Goal: Task Accomplishment & Management: Manage account settings

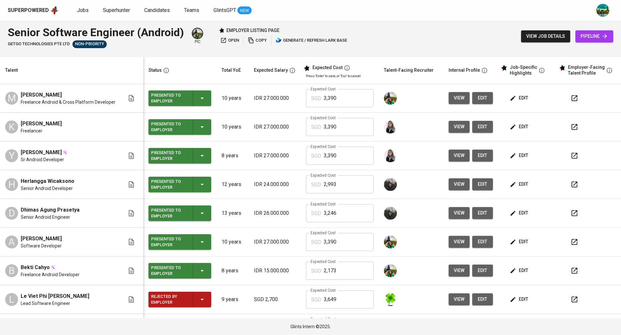
click at [287, 15] on div "Superpowered Jobs Superhunter Candidates Teams GlintsGPT NEW" at bounding box center [310, 10] width 621 height 21
click at [85, 10] on span "Jobs" at bounding box center [83, 10] width 12 height 6
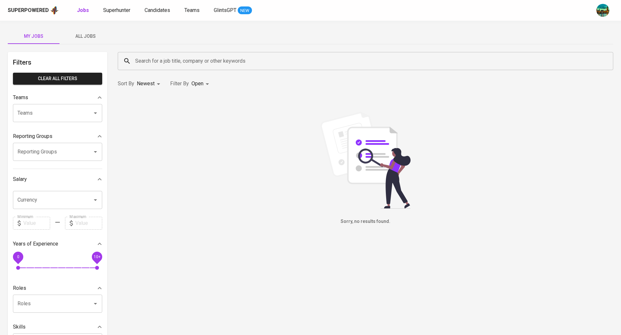
click at [82, 35] on span "All Jobs" at bounding box center [85, 36] width 44 height 8
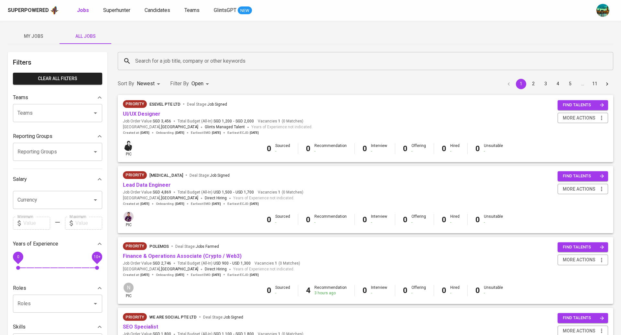
click at [161, 59] on input "Search for a job title, company or other keywords" at bounding box center [367, 61] width 467 height 12
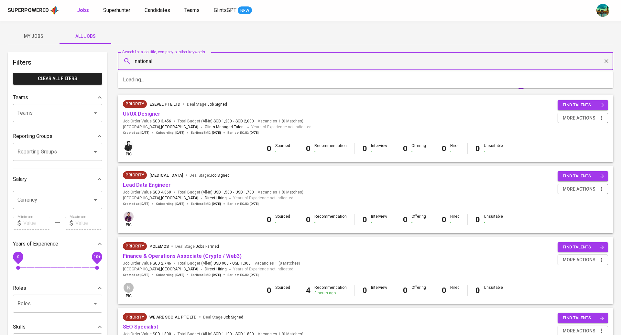
type input "national"
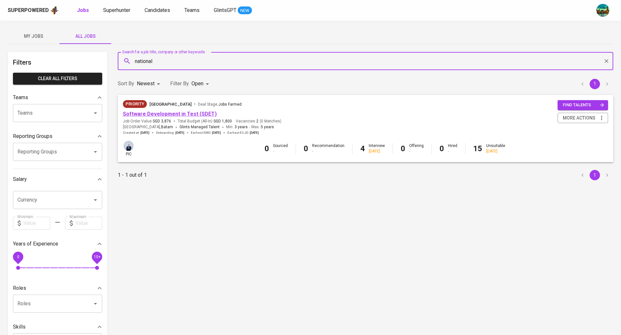
click at [174, 113] on link "Software Development in Test (SDET)" at bounding box center [170, 114] width 94 height 6
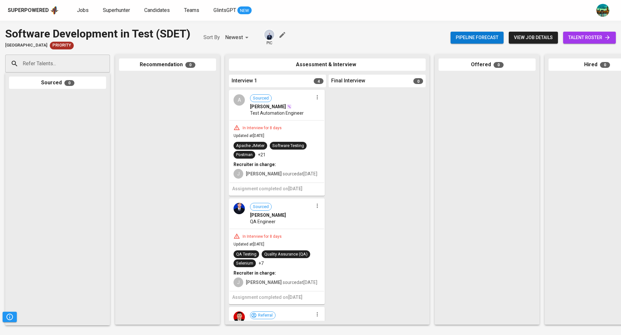
click at [591, 38] on span "talent roster" at bounding box center [589, 38] width 42 height 8
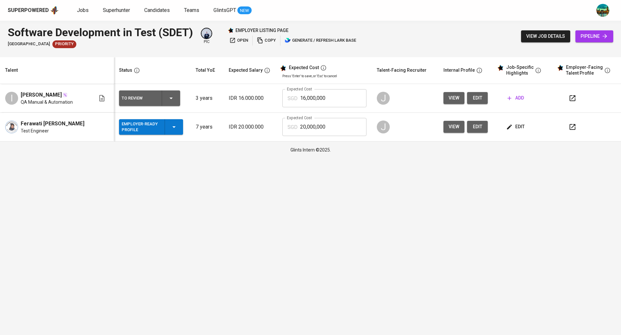
click at [587, 34] on span "pipeline" at bounding box center [593, 36] width 27 height 8
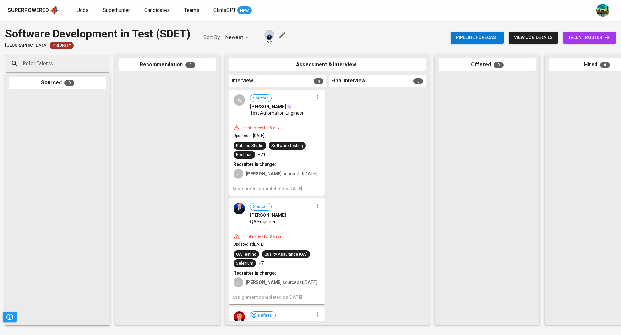
click at [581, 40] on span "talent roster" at bounding box center [589, 38] width 42 height 8
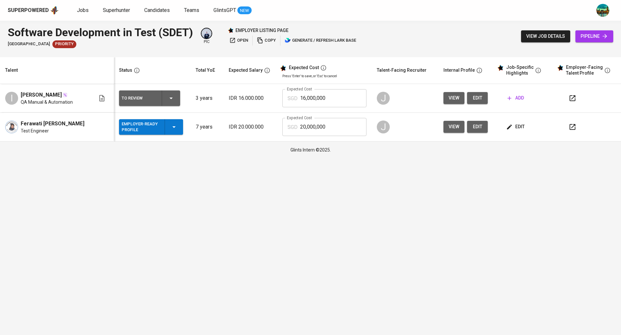
click at [239, 40] on span "open" at bounding box center [238, 40] width 19 height 7
click at [587, 35] on span "pipeline" at bounding box center [593, 36] width 27 height 8
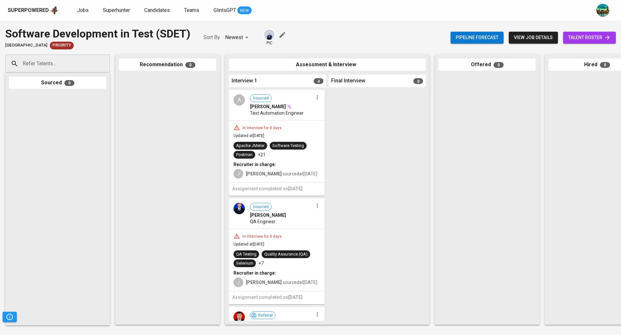
click at [573, 37] on span "talent roster" at bounding box center [589, 38] width 42 height 8
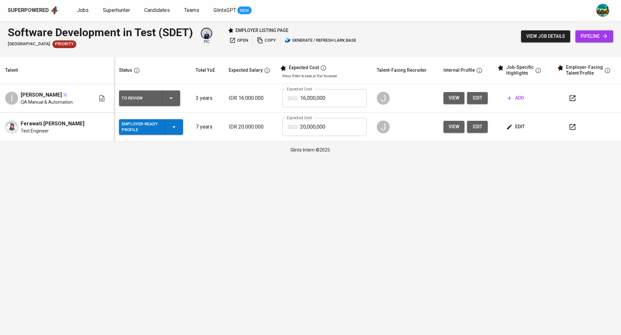
click at [513, 126] on span "edit" at bounding box center [515, 127] width 17 height 8
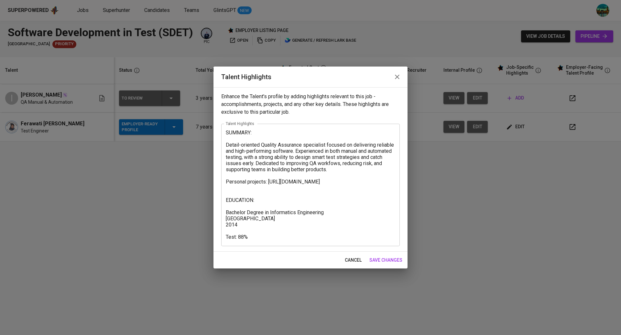
click at [271, 235] on textarea "SUMMARY: Detail-oriented Quality Assurance specialist focused on delivering rel…" at bounding box center [310, 185] width 169 height 111
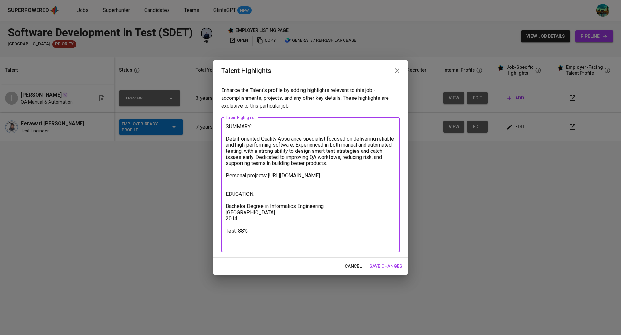
type textarea "SUMMARY: Detail-oriented Quality Assurance specialist focused on delivering rel…"
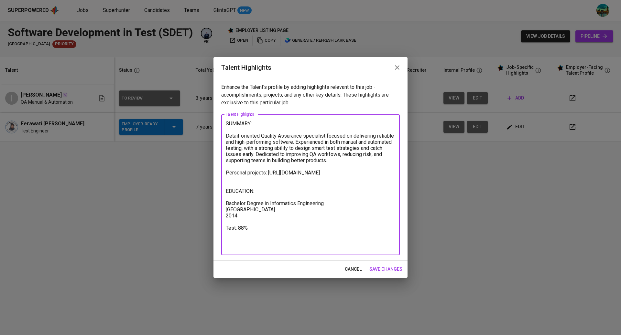
click at [396, 70] on icon "button" at bounding box center [397, 68] width 8 height 8
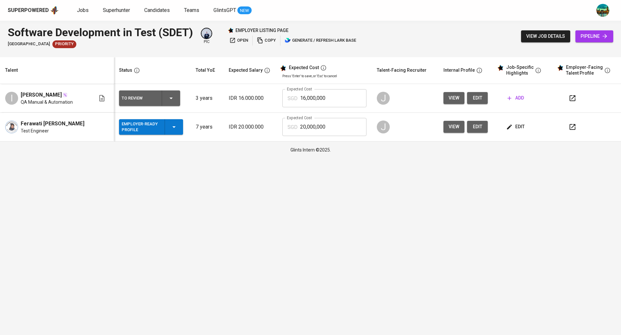
click at [517, 128] on span "edit" at bounding box center [515, 127] width 17 height 8
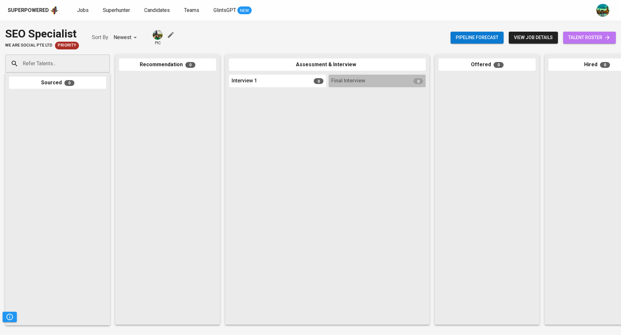
click at [579, 35] on span "talent roster" at bounding box center [589, 38] width 42 height 8
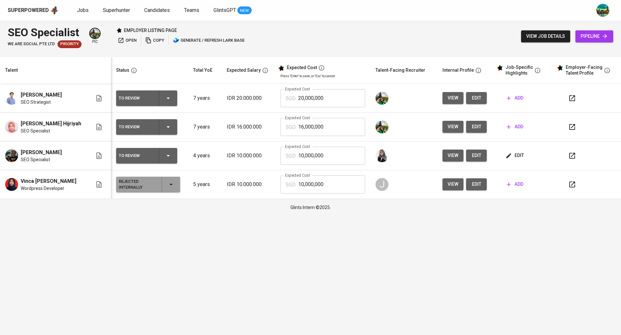
click at [448, 95] on span "view" at bounding box center [453, 98] width 11 height 8
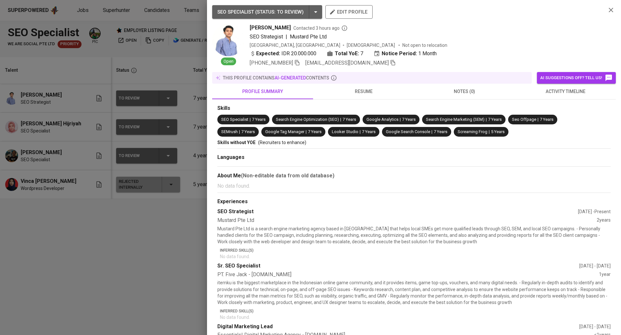
click at [357, 95] on span "resume" at bounding box center [363, 92] width 93 height 8
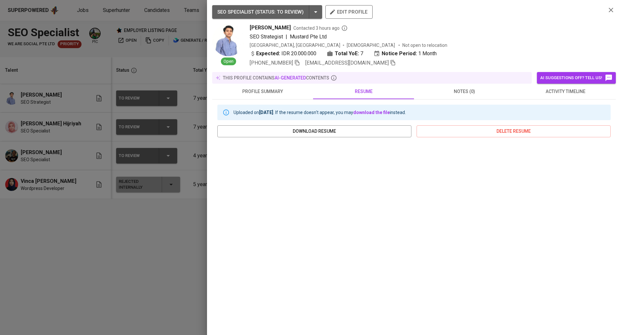
click at [611, 7] on icon "button" at bounding box center [611, 10] width 8 height 8
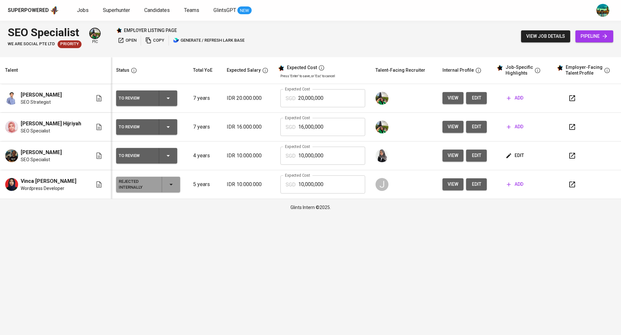
click at [448, 130] on span "view" at bounding box center [453, 127] width 11 height 8
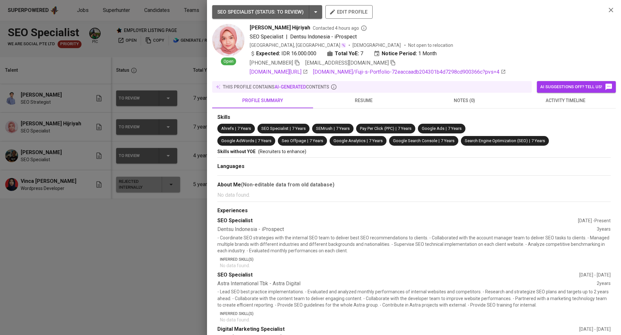
click at [363, 98] on span "resume" at bounding box center [363, 101] width 93 height 8
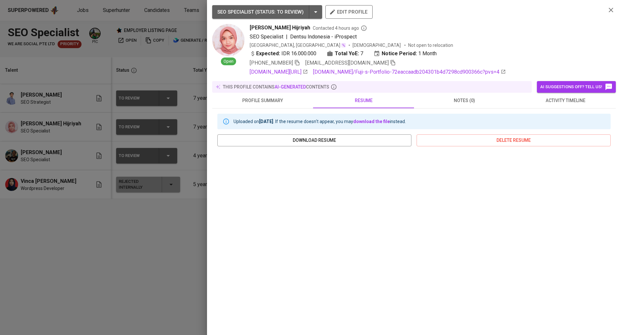
click at [77, 278] on div at bounding box center [310, 167] width 621 height 335
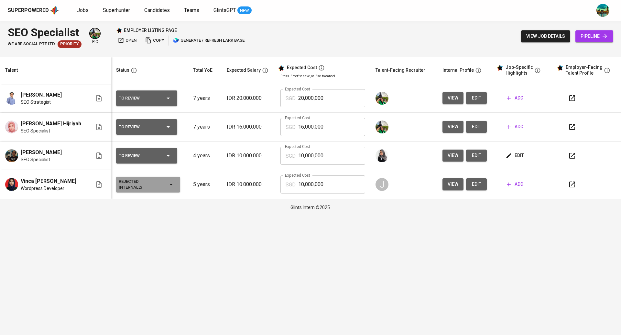
click at [513, 152] on span "edit" at bounding box center [515, 156] width 17 height 8
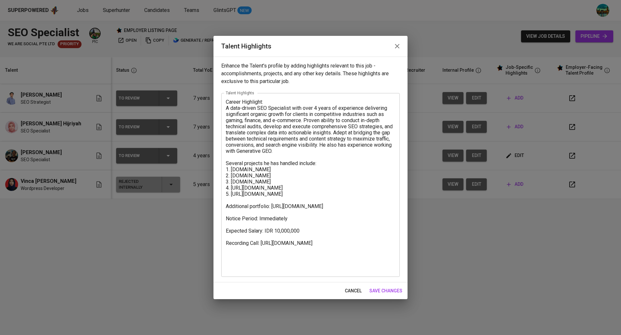
click at [393, 48] on icon "button" at bounding box center [397, 46] width 8 height 8
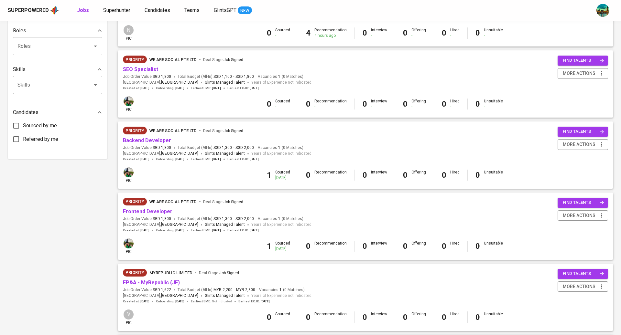
scroll to position [263, 0]
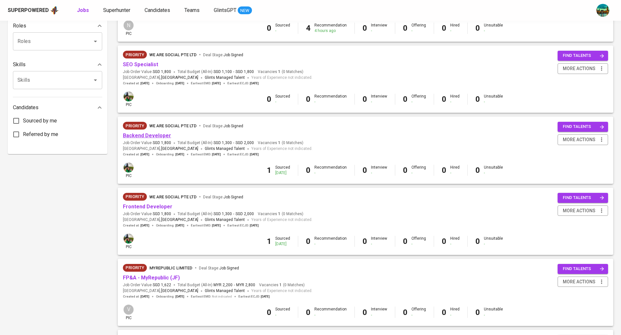
click at [155, 137] on link "Backend Developer" at bounding box center [147, 136] width 48 height 6
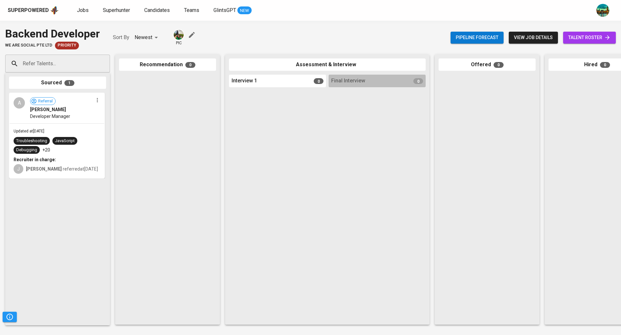
click at [590, 37] on span "talent roster" at bounding box center [589, 38] width 42 height 8
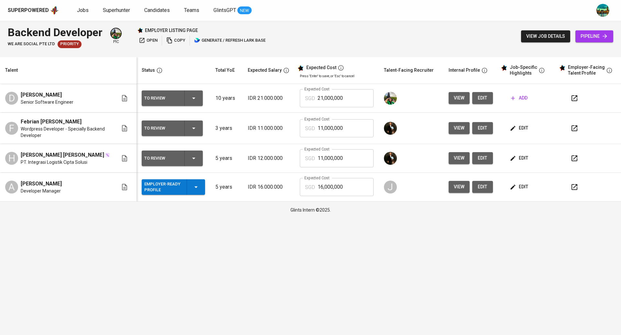
click at [460, 100] on span "view" at bounding box center [459, 98] width 11 height 8
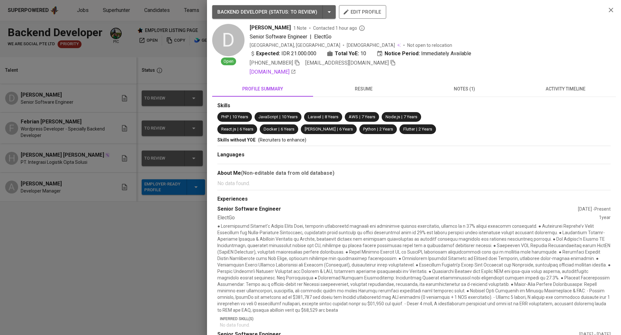
click at [361, 86] on span "resume" at bounding box center [363, 89] width 93 height 8
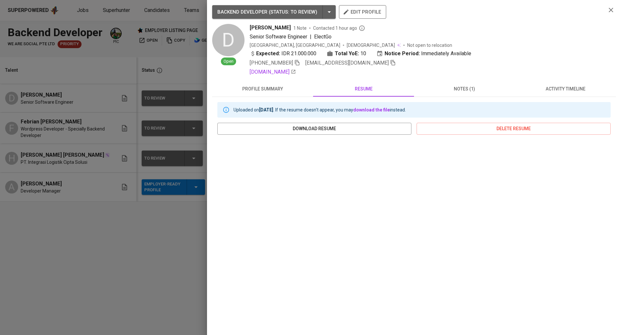
click at [579, 85] on span "activity timeline" at bounding box center [565, 89] width 93 height 8
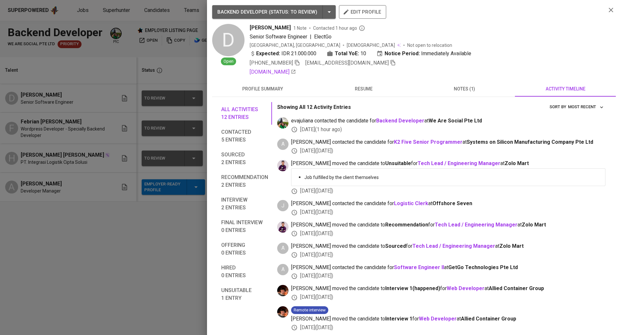
click at [124, 109] on div at bounding box center [310, 167] width 621 height 335
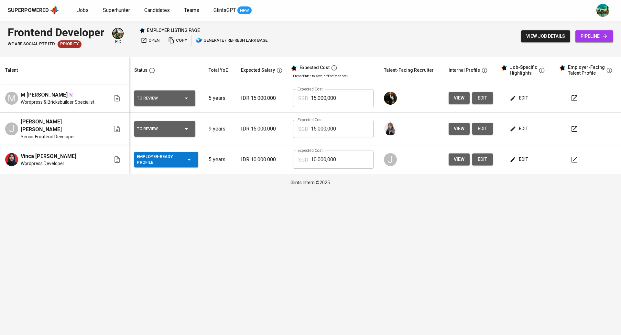
click at [454, 99] on span "view" at bounding box center [459, 98] width 11 height 8
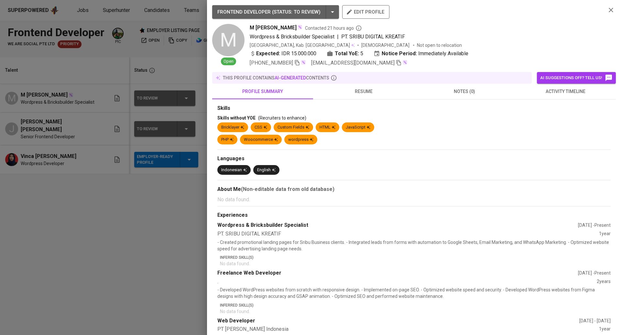
click at [368, 96] on button "resume" at bounding box center [363, 92] width 101 height 16
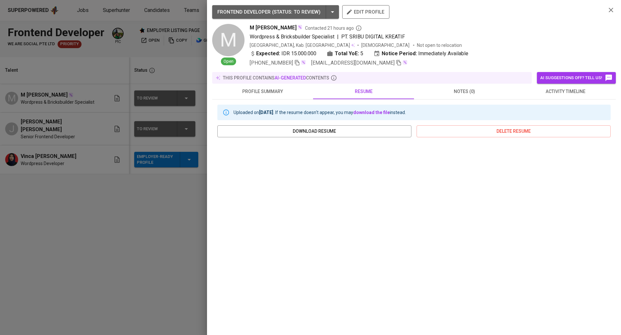
click at [277, 91] on span "profile summary" at bounding box center [262, 92] width 93 height 8
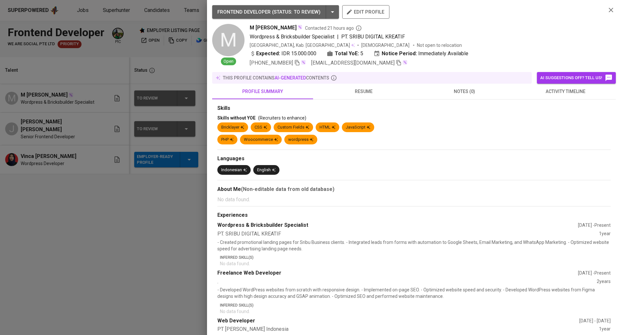
click at [359, 92] on span "resume" at bounding box center [363, 92] width 93 height 8
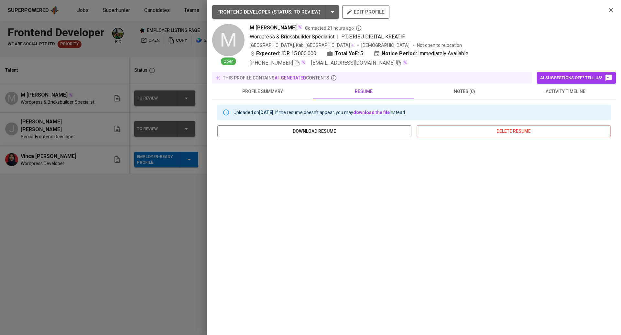
click at [137, 198] on div at bounding box center [310, 167] width 621 height 335
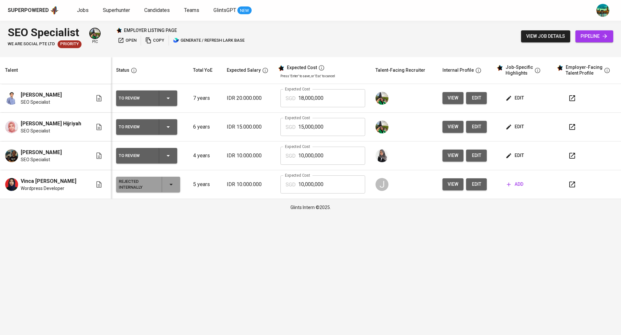
click at [516, 99] on span "edit" at bounding box center [515, 98] width 17 height 8
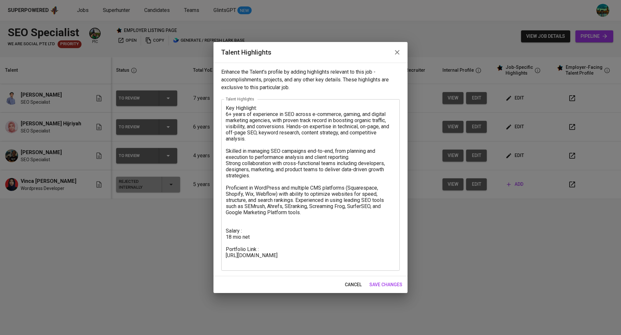
click at [397, 54] on icon "button" at bounding box center [397, 53] width 8 height 8
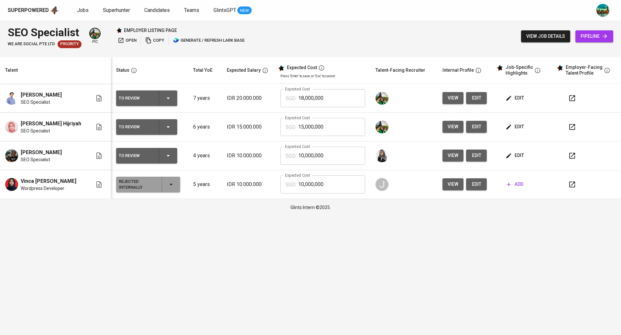
click at [519, 122] on button "edit" at bounding box center [515, 127] width 22 height 12
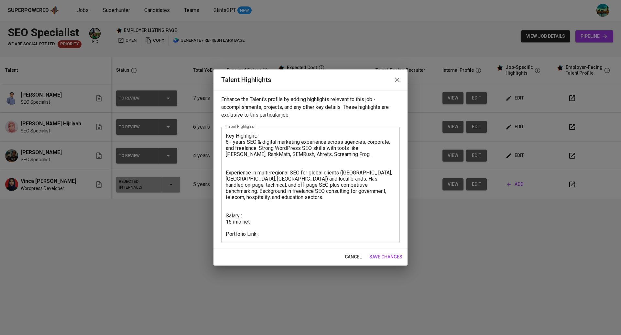
click at [397, 81] on icon "button" at bounding box center [397, 80] width 8 height 8
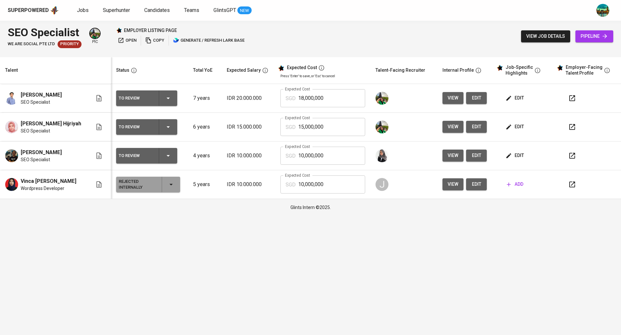
click at [515, 156] on span "edit" at bounding box center [515, 156] width 17 height 8
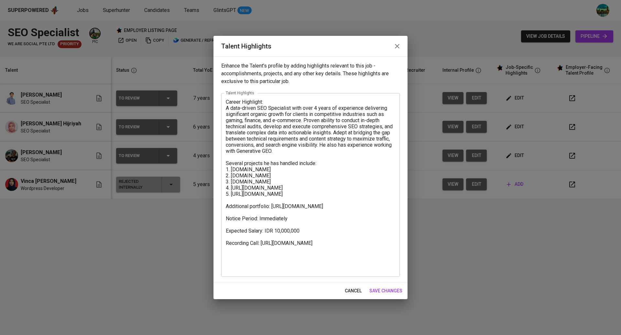
click at [398, 46] on icon "button" at bounding box center [397, 46] width 8 height 8
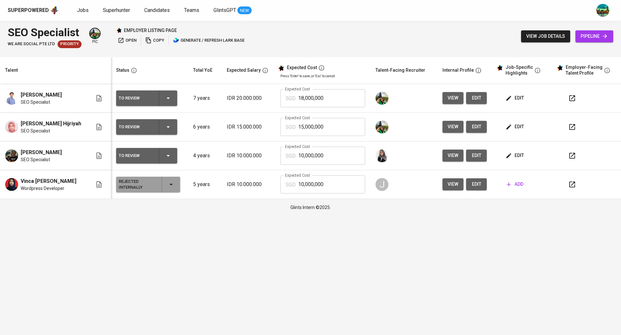
click at [471, 101] on span "edit" at bounding box center [476, 98] width 10 height 8
click at [450, 99] on span "view" at bounding box center [453, 98] width 11 height 8
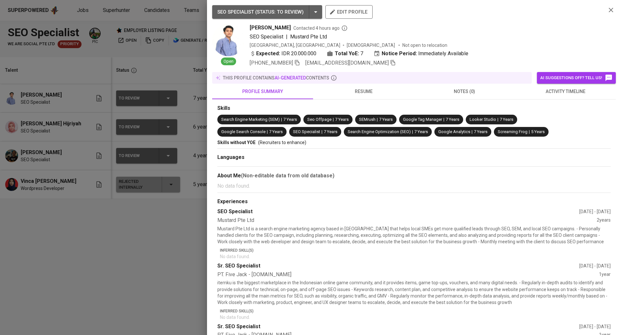
click at [128, 292] on div at bounding box center [310, 167] width 621 height 335
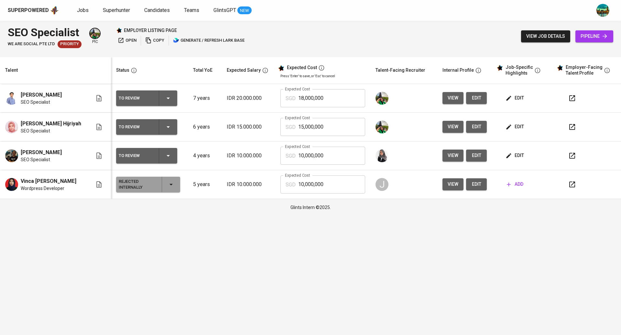
click at [516, 99] on span "edit" at bounding box center [515, 98] width 17 height 8
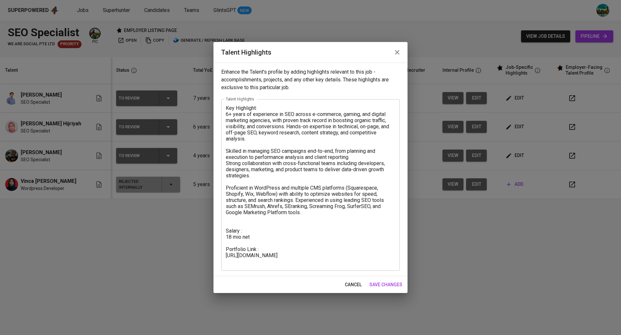
click at [278, 260] on textarea "Key Highlight: 6+ years of experience in SEO across e-commerce, gaming, and dig…" at bounding box center [310, 185] width 169 height 160
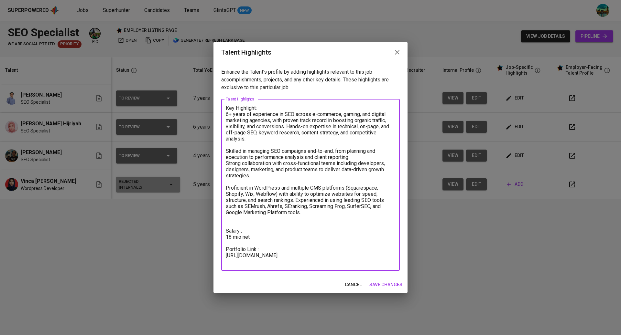
drag, startPoint x: 278, startPoint y: 260, endPoint x: 227, endPoint y: 249, distance: 52.5
click at [227, 249] on textarea "Key Highlight: 6+ years of experience in SEO across e-commerce, gaming, and dig…" at bounding box center [310, 185] width 169 height 160
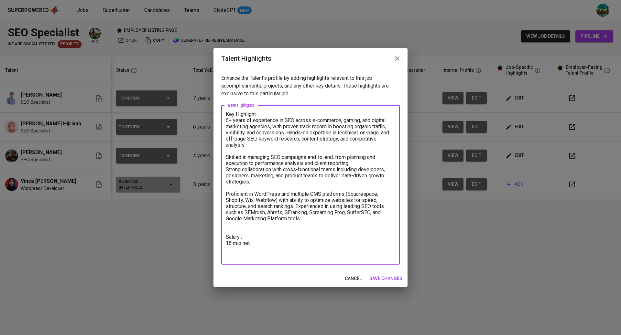
click at [229, 226] on textarea "Key Highlight: 6+ years of experience in SEO across e-commerce, gaming, and dig…" at bounding box center [310, 184] width 169 height 147
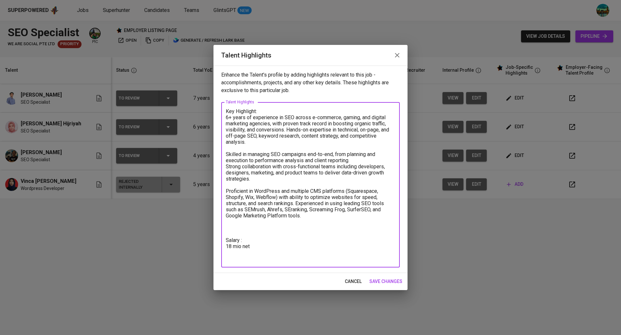
paste textarea "Portfolio Link : https://glints.sg.larksuite.com/wiki/YlEnwYDlXi8Sgqk93H8lLWhtg…"
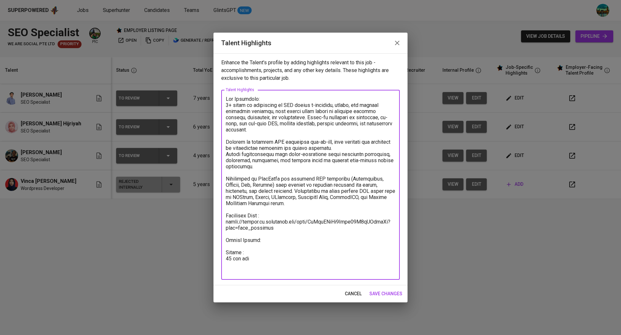
click at [260, 261] on textarea at bounding box center [310, 185] width 169 height 178
click at [226, 252] on textarea at bounding box center [310, 185] width 169 height 178
click at [244, 262] on textarea at bounding box center [310, 185] width 169 height 178
paste textarea "4-Month Total Cost (Incl. Placement Fee & GST):"
click at [240, 258] on textarea at bounding box center [310, 185] width 169 height 178
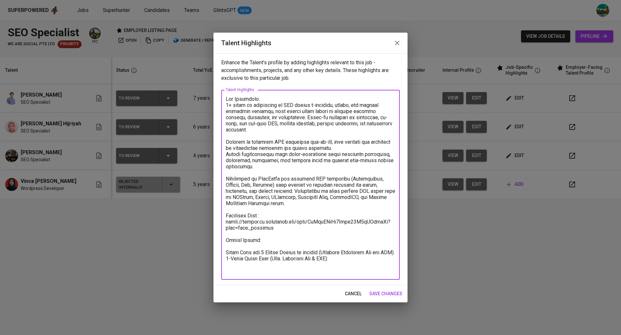
click at [227, 251] on textarea at bounding box center [310, 185] width 169 height 178
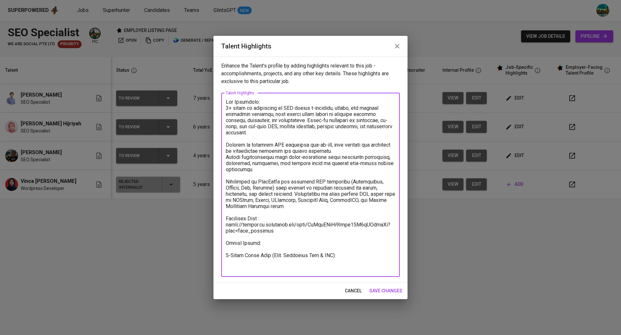
type textarea "Key Highlight: 6+ years of experience in SEO across e-commerce, gaming, and dig…"
click at [395, 292] on span "save changes" at bounding box center [385, 291] width 33 height 8
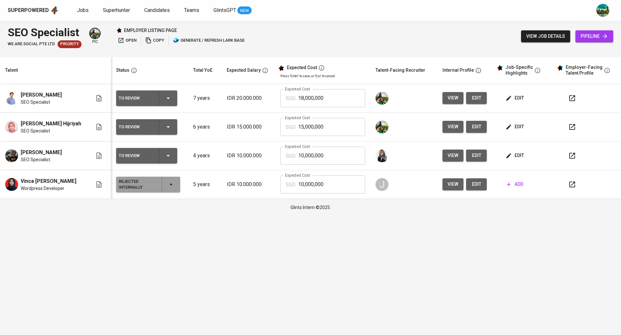
click at [569, 96] on icon "button" at bounding box center [572, 98] width 8 height 8
click at [337, 98] on input "18,000,000" at bounding box center [331, 98] width 67 height 18
type input "1"
type input "3,699"
click at [418, 140] on td at bounding box center [403, 127] width 67 height 29
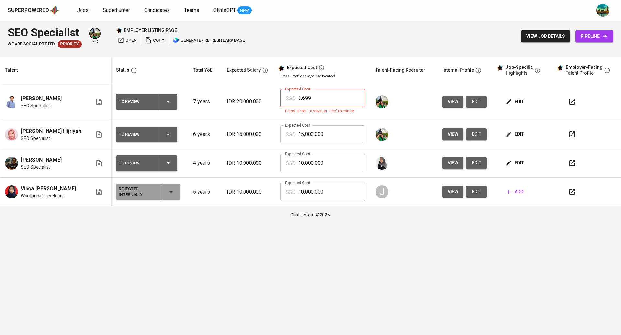
click at [516, 104] on span "edit" at bounding box center [515, 102] width 17 height 8
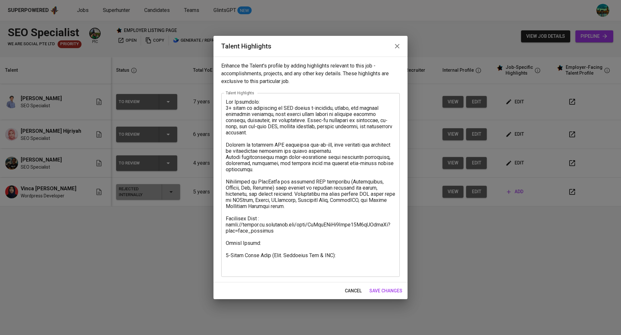
click at [395, 50] on icon "button" at bounding box center [397, 46] width 8 height 8
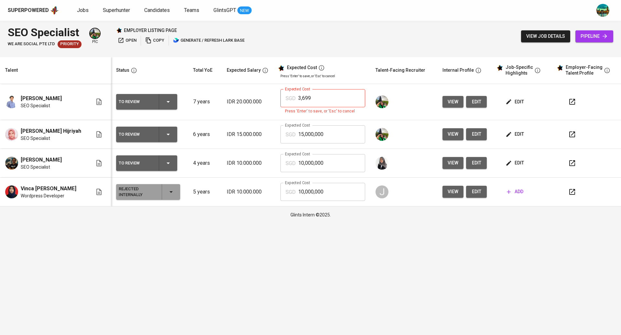
click at [471, 103] on span "edit" at bounding box center [476, 102] width 10 height 8
click at [309, 213] on div "Glints Intern ©2025." at bounding box center [310, 215] width 621 height 17
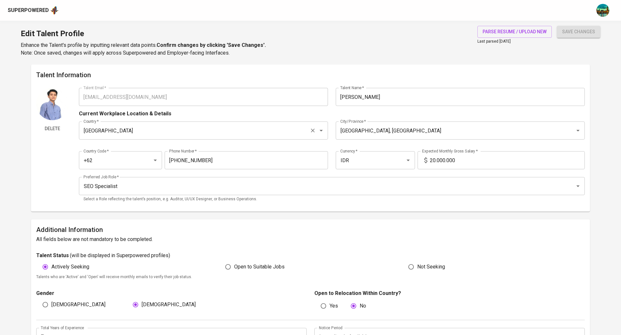
type input "[EMAIL_ADDRESS][DOMAIN_NAME]"
type input "[PERSON_NAME]"
type input "Indonesia"
type input "Denpasar, Bali"
type input "+62"
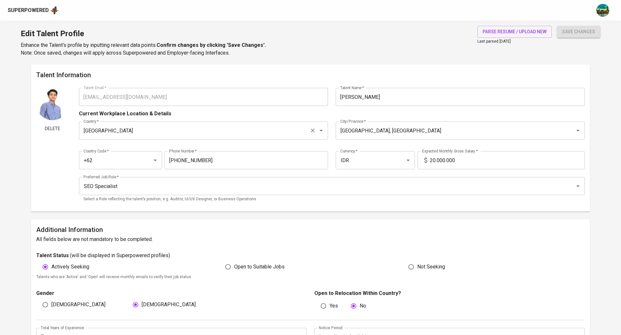
type input "822-3758-4519"
type input "IDR"
type input "SEO Specialist"
radio input "true"
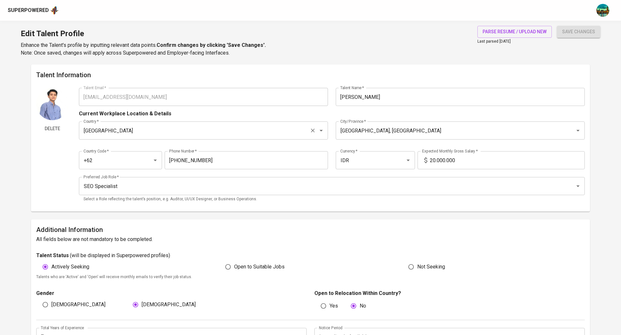
type input "7"
type input "Immediately Available"
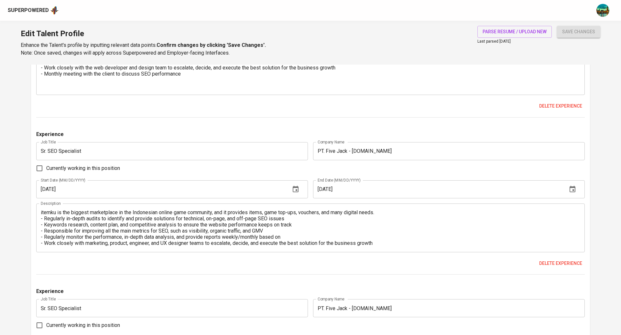
scroll to position [514, 0]
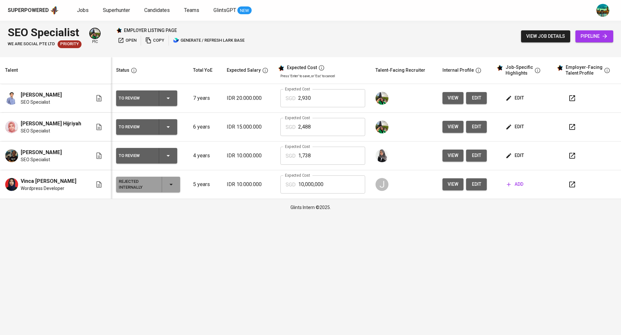
click at [513, 95] on span "edit" at bounding box center [515, 98] width 17 height 8
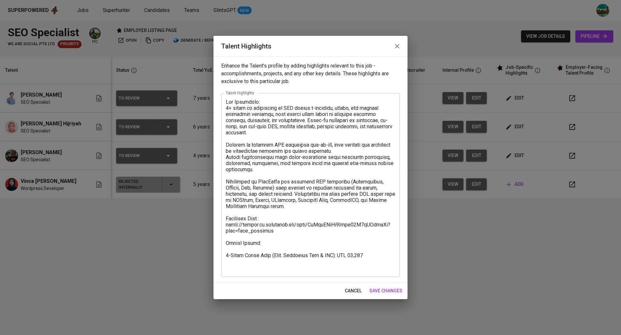
click at [398, 50] on button "button" at bounding box center [397, 46] width 16 height 16
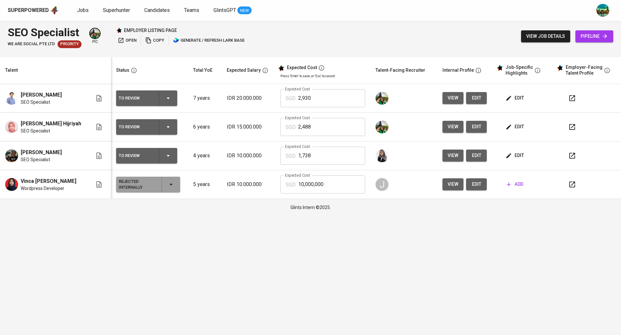
click at [513, 96] on span "edit" at bounding box center [515, 98] width 17 height 8
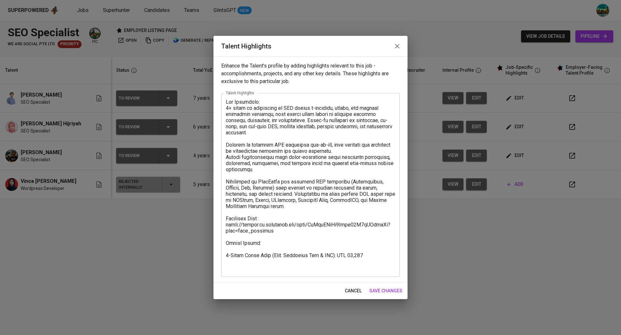
click at [397, 44] on icon "button" at bounding box center [397, 46] width 8 height 8
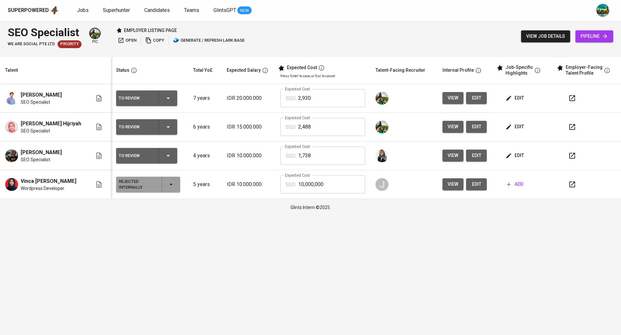
click at [513, 126] on span "edit" at bounding box center [515, 127] width 17 height 8
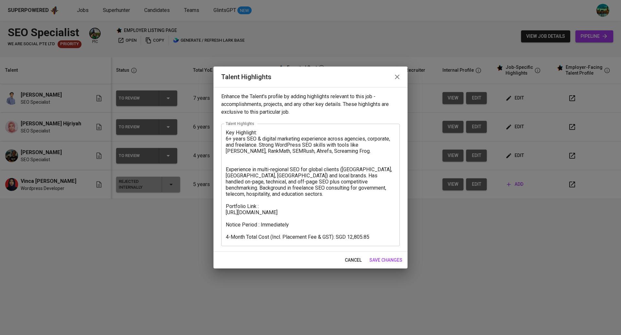
click at [398, 79] on icon "button" at bounding box center [397, 77] width 5 height 5
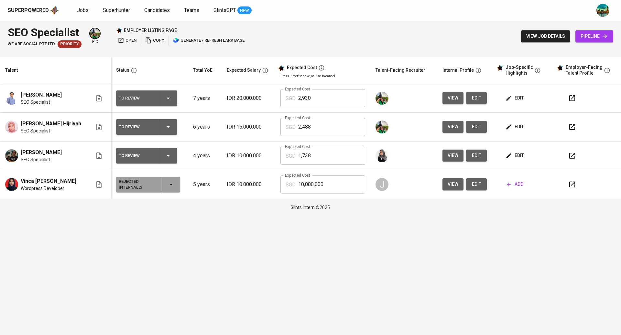
click at [508, 152] on span "edit" at bounding box center [515, 156] width 17 height 8
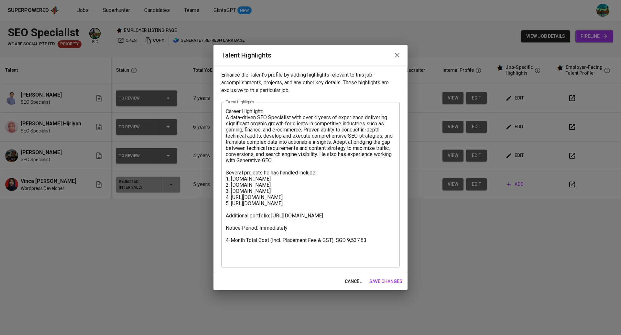
click at [397, 54] on icon "button" at bounding box center [397, 55] width 8 height 8
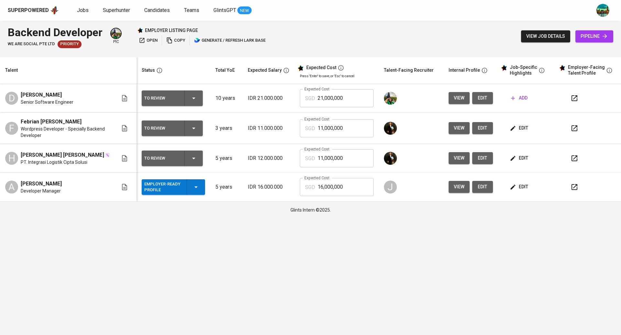
click at [519, 191] on button "edit" at bounding box center [519, 187] width 22 height 12
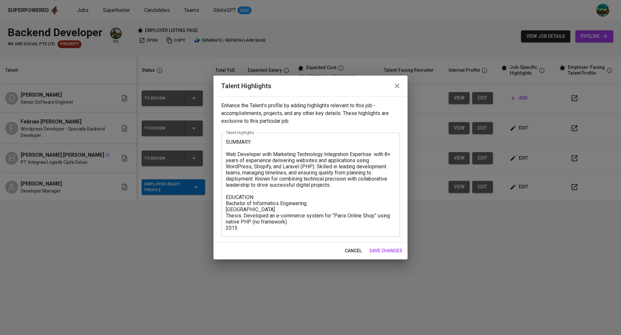
click at [395, 87] on icon "button" at bounding box center [397, 86] width 8 height 8
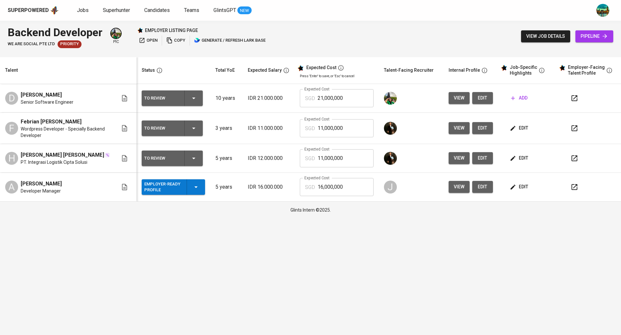
click at [577, 187] on icon "button" at bounding box center [574, 187] width 6 height 6
click at [79, 186] on div "A [PERSON_NAME] Manager" at bounding box center [61, 187] width 113 height 14
click at [453, 186] on button "view" at bounding box center [458, 187] width 21 height 12
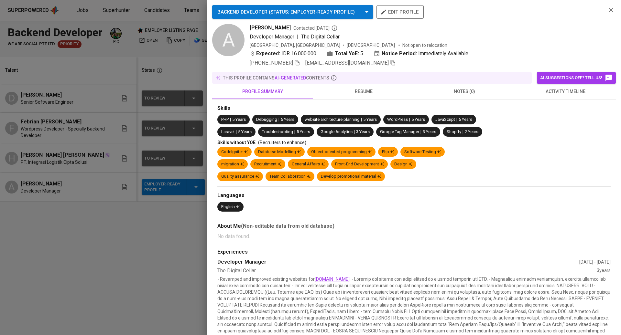
click at [367, 92] on span "resume" at bounding box center [363, 92] width 93 height 8
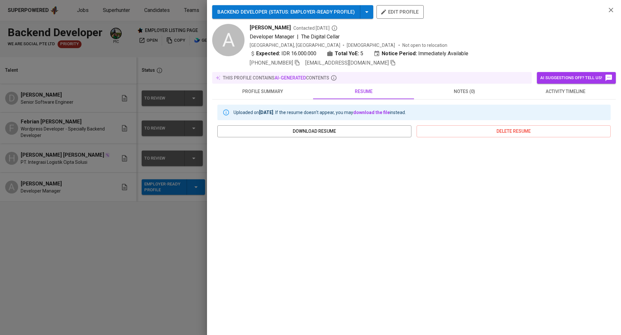
click at [120, 201] on div at bounding box center [310, 167] width 621 height 335
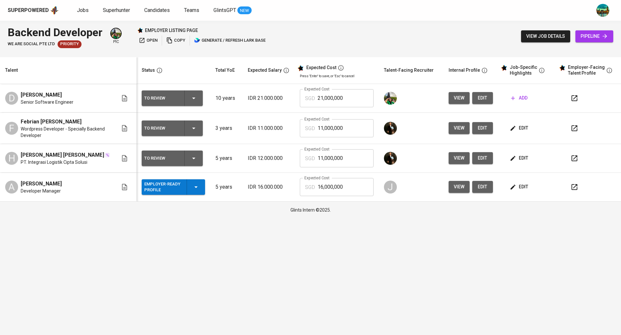
click at [487, 191] on button "edit" at bounding box center [482, 187] width 21 height 12
click at [462, 187] on span "view" at bounding box center [459, 187] width 11 height 8
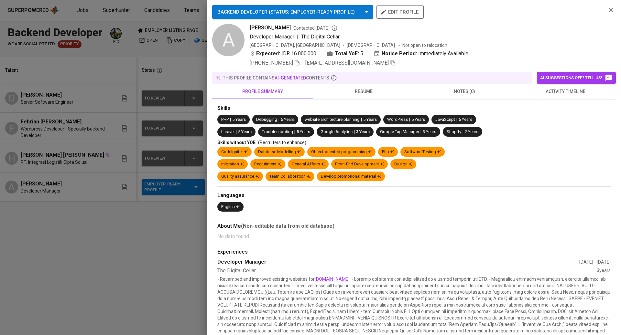
click at [179, 164] on div at bounding box center [310, 167] width 621 height 335
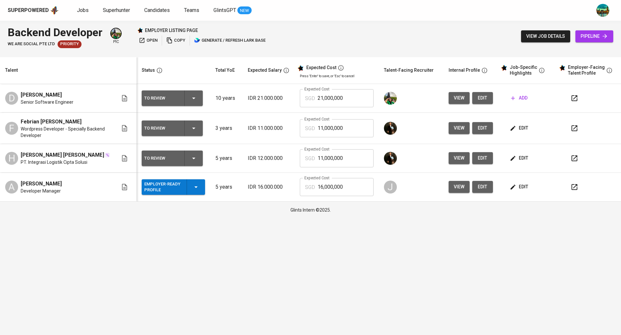
click at [515, 189] on icon "button" at bounding box center [513, 187] width 6 height 6
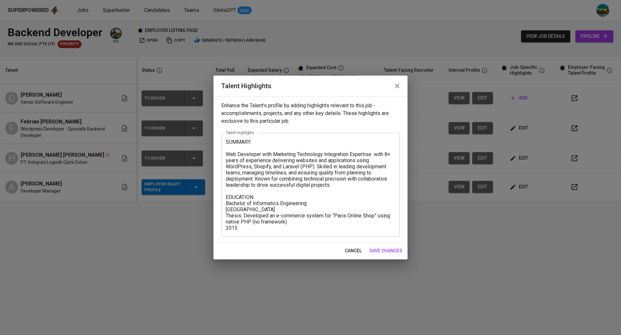
click at [336, 183] on textarea "SUMMARY: Web Developer with Marketing Technology Integration Expertise with 8+ …" at bounding box center [310, 185] width 169 height 92
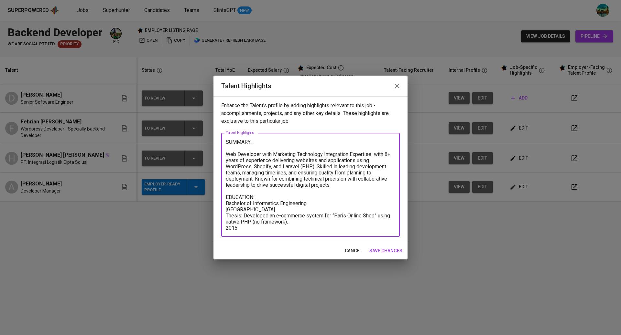
click at [225, 154] on div "SUMMARY: Web Developer with Marketing Technology Integration Expertise with 8+ …" at bounding box center [310, 185] width 178 height 104
click at [226, 152] on textarea "SUMMARY: Web Developer with Marketing Technology Integration Expertise with 8+ …" at bounding box center [310, 185] width 169 height 92
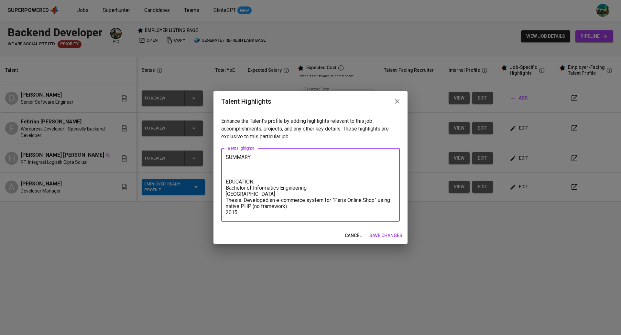
paste textarea "With over 9 years of experience in backend development, she specializes in deli…"
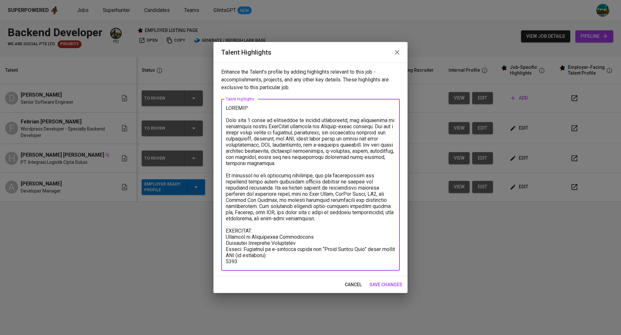
type textarea "SUMMARY: With over 9 years of experience in backend development, she specialize…"
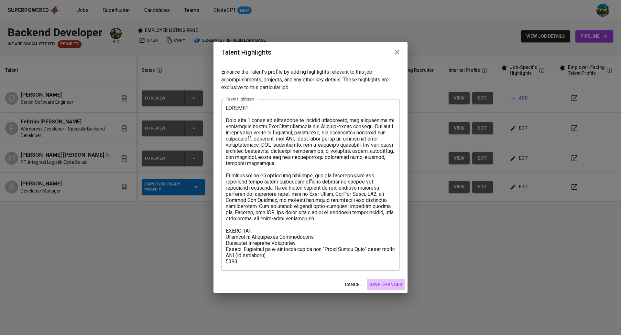
click at [383, 283] on span "save changes" at bounding box center [385, 285] width 33 height 8
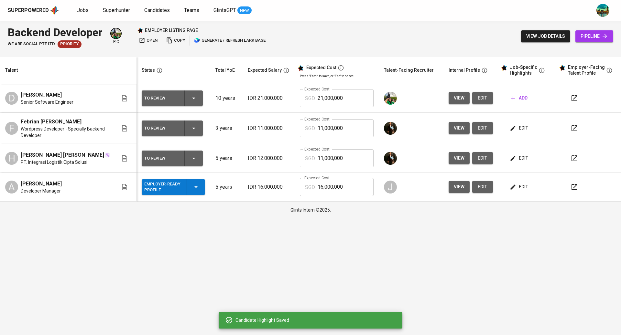
click at [519, 159] on span "edit" at bounding box center [519, 158] width 17 height 8
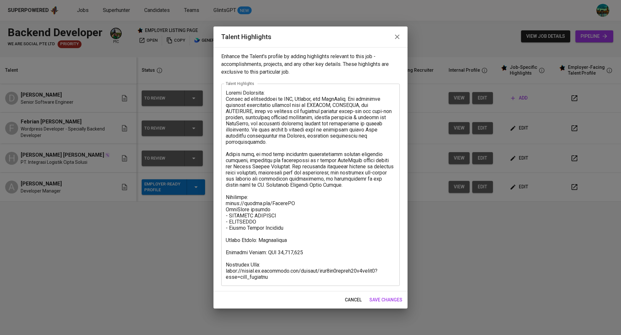
click at [398, 36] on icon "button" at bounding box center [397, 37] width 5 height 5
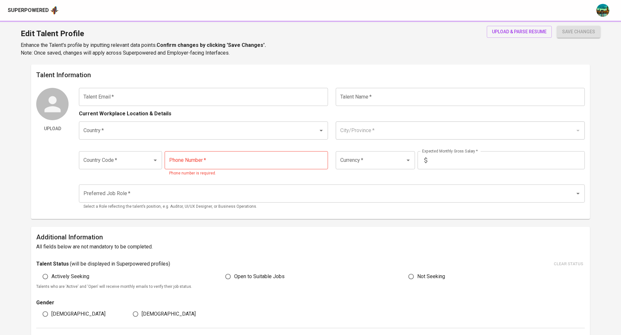
type input "[EMAIL_ADDRESS][DOMAIN_NAME]"
type input "[PERSON_NAME]"
type input "[GEOGRAPHIC_DATA]"
type input "[GEOGRAPHIC_DATA], [GEOGRAPHIC_DATA]"
type input "+62"
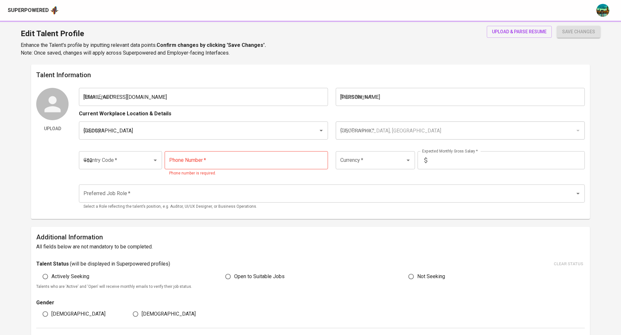
type input "[PHONE_NUMBER]"
type input "IDR"
type input "Backend Developer"
radio input "true"
type input "5"
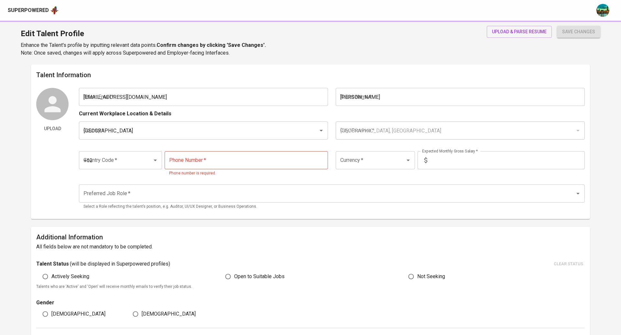
type input "Immediately Available"
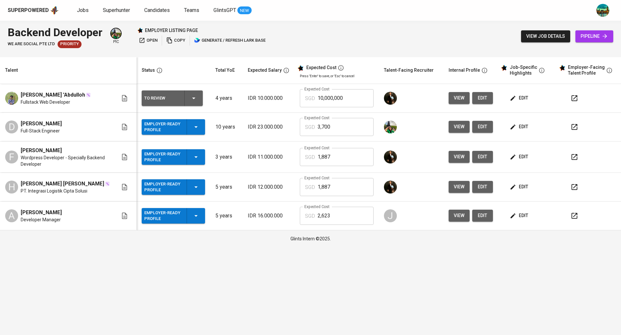
click at [524, 97] on span "edit" at bounding box center [519, 98] width 17 height 8
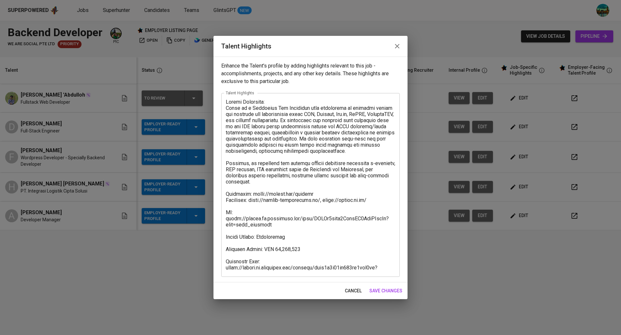
click at [399, 45] on icon "button" at bounding box center [397, 46] width 5 height 5
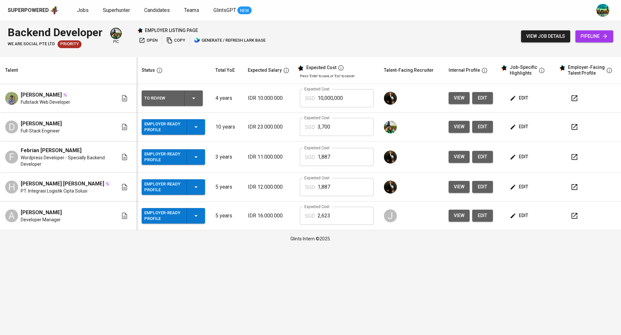
click at [527, 97] on span "edit" at bounding box center [519, 98] width 17 height 8
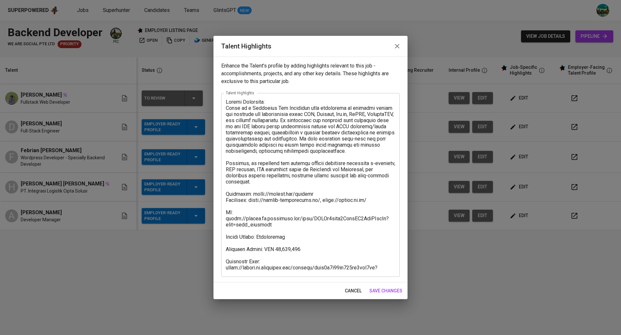
click at [394, 53] on div "Talent Highlights" at bounding box center [310, 46] width 194 height 21
click at [393, 49] on icon "button" at bounding box center [397, 46] width 8 height 8
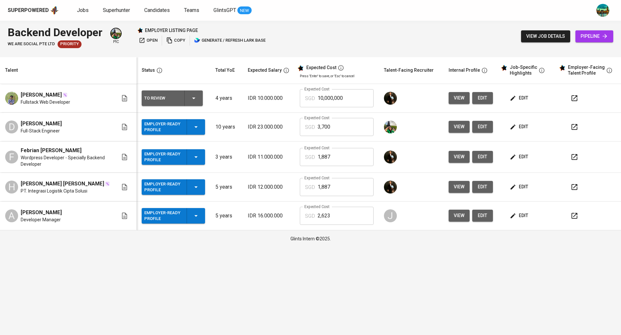
click at [525, 130] on span "edit" at bounding box center [519, 127] width 17 height 8
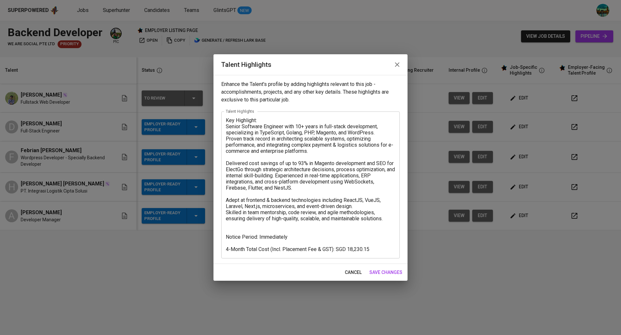
click at [398, 63] on icon "button" at bounding box center [397, 64] width 5 height 5
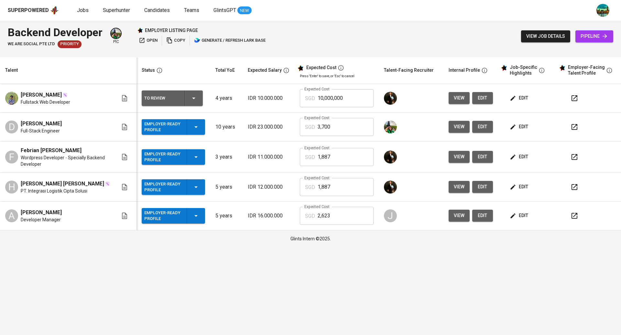
click at [522, 158] on span "edit" at bounding box center [519, 157] width 17 height 8
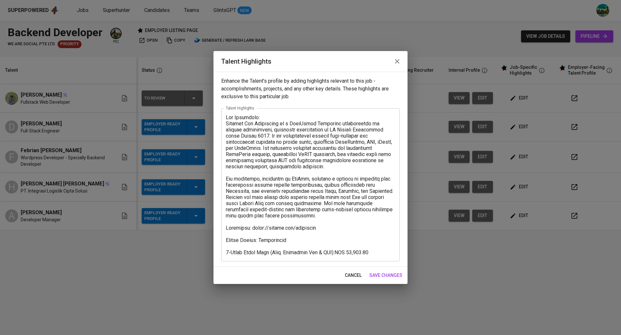
click at [401, 64] on button "button" at bounding box center [397, 62] width 16 height 16
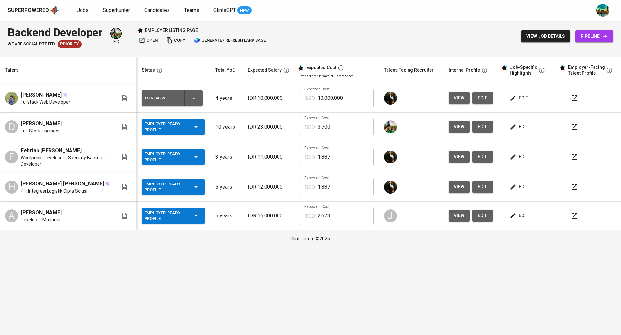
click at [519, 188] on span "edit" at bounding box center [519, 187] width 17 height 8
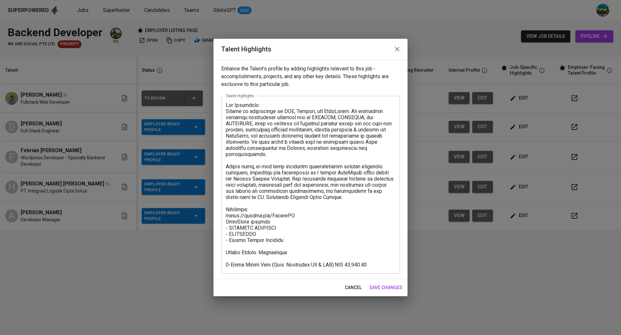
click at [399, 47] on icon "button" at bounding box center [397, 49] width 5 height 5
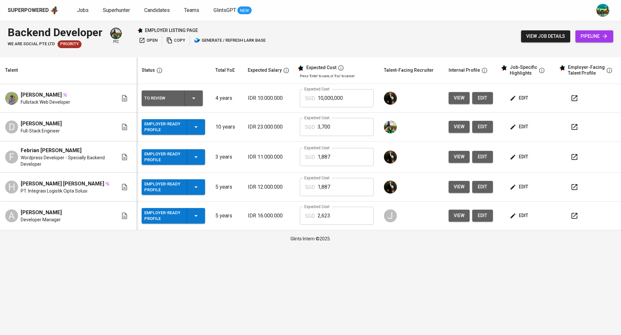
click at [483, 187] on span "edit" at bounding box center [482, 187] width 10 height 8
click at [518, 157] on span "edit" at bounding box center [519, 157] width 17 height 8
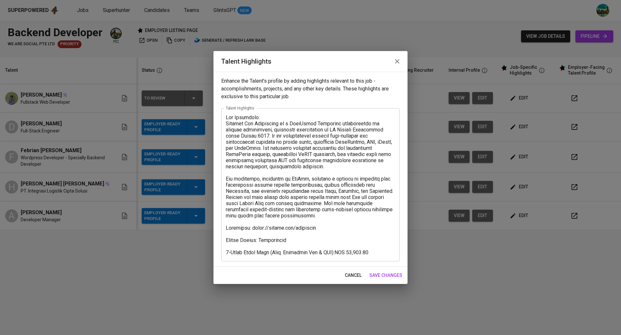
click at [399, 64] on icon "button" at bounding box center [397, 62] width 8 height 8
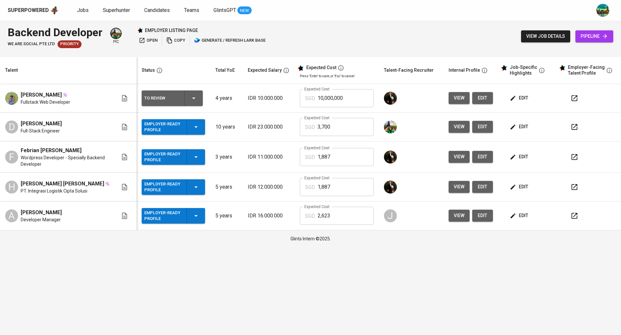
click at [521, 185] on span "edit" at bounding box center [519, 187] width 17 height 8
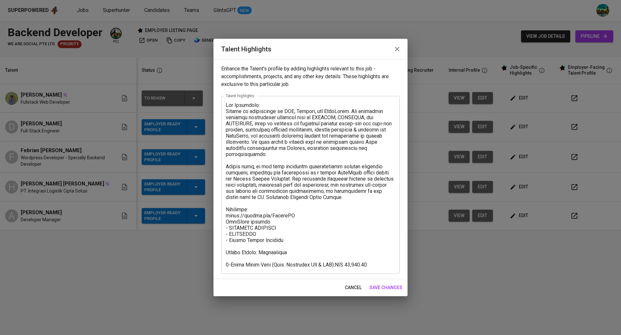
click at [394, 50] on icon "button" at bounding box center [397, 49] width 8 height 8
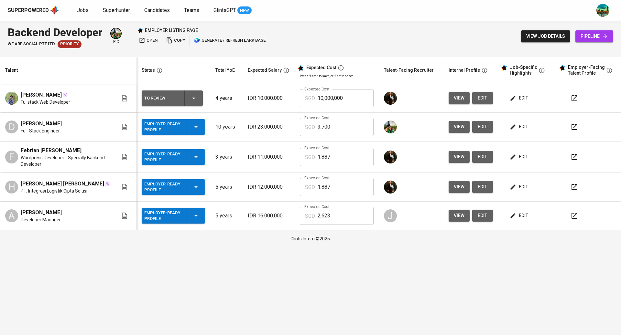
click at [519, 124] on span "edit" at bounding box center [519, 127] width 17 height 8
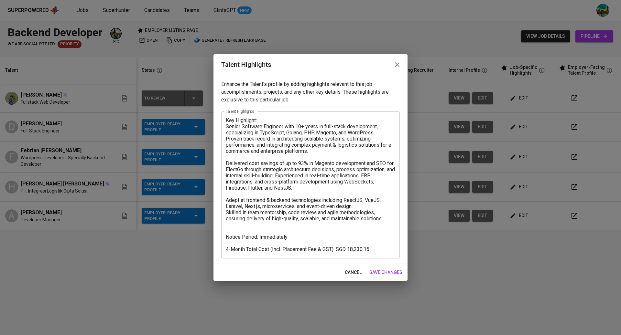
click at [397, 65] on icon "button" at bounding box center [397, 64] width 5 height 5
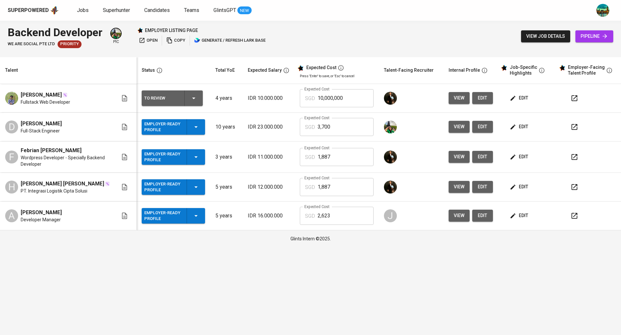
click at [520, 128] on span "edit" at bounding box center [519, 127] width 17 height 8
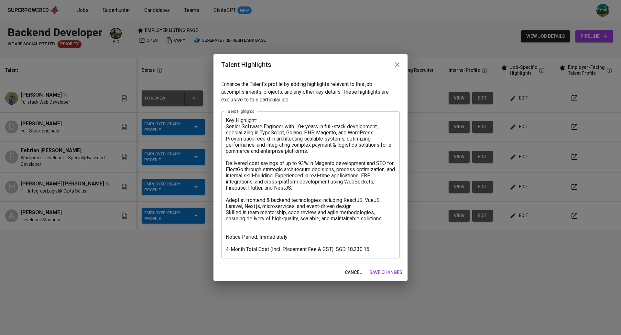
click at [397, 67] on icon "button" at bounding box center [397, 65] width 8 height 8
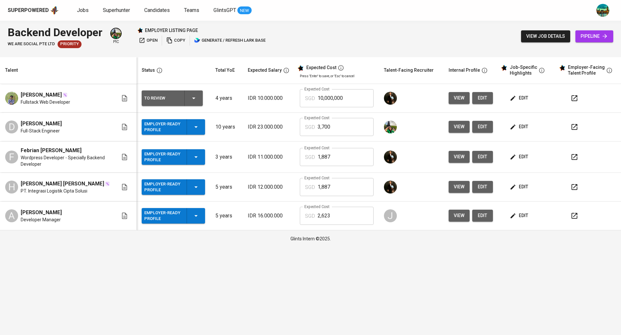
click at [522, 161] on button "edit" at bounding box center [519, 157] width 22 height 12
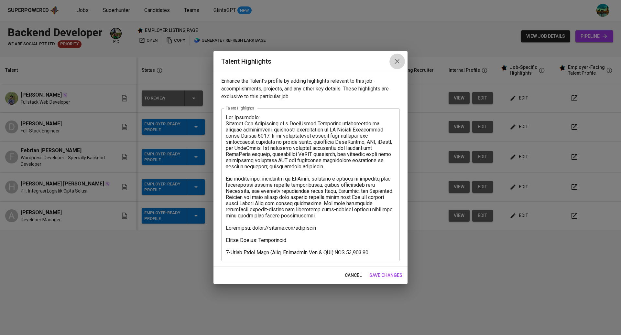
click at [397, 64] on icon "button" at bounding box center [397, 62] width 8 height 8
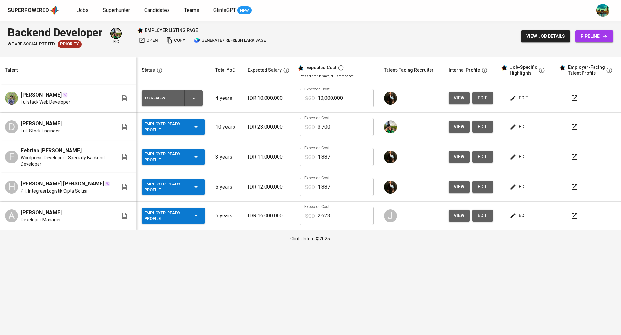
click at [521, 186] on span "edit" at bounding box center [519, 187] width 17 height 8
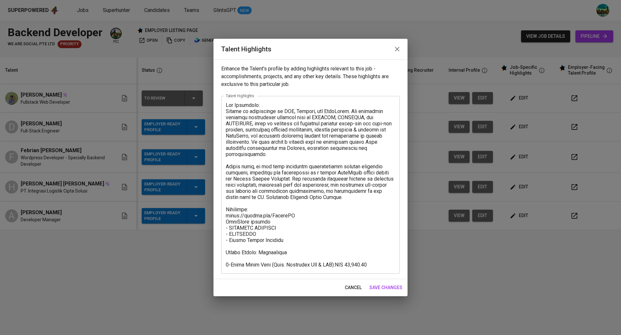
click at [399, 50] on icon "button" at bounding box center [397, 49] width 8 height 8
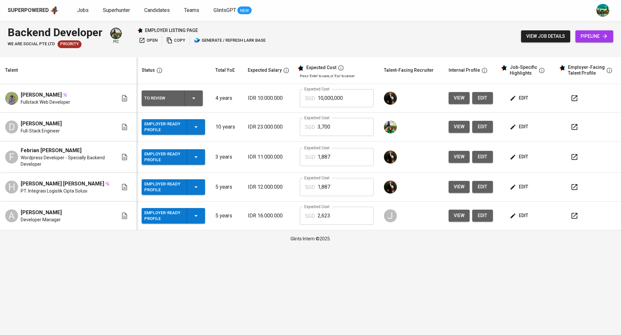
click at [520, 188] on span "edit" at bounding box center [519, 187] width 17 height 8
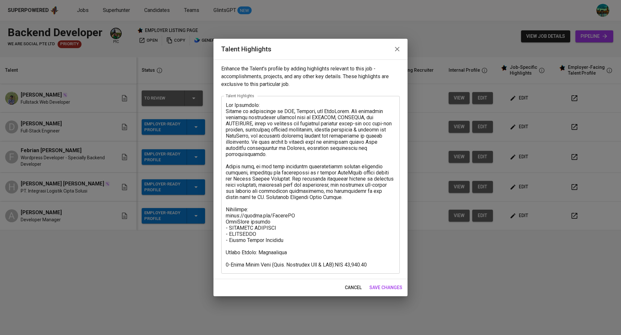
click at [400, 50] on icon "button" at bounding box center [397, 49] width 8 height 8
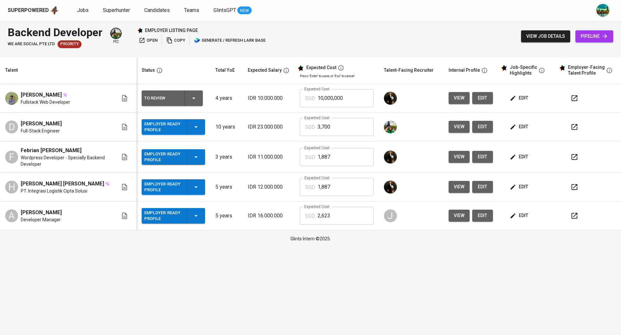
click at [521, 213] on span "edit" at bounding box center [519, 216] width 17 height 8
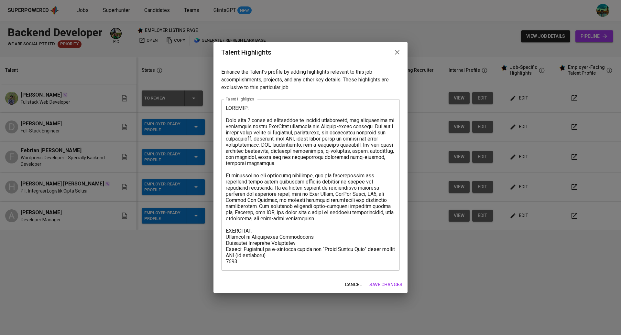
click at [354, 204] on textarea at bounding box center [310, 185] width 169 height 160
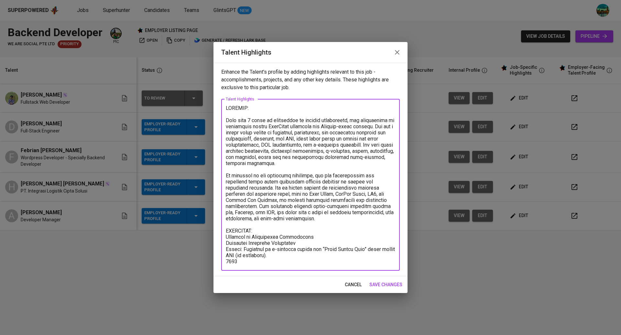
click at [397, 53] on icon "button" at bounding box center [397, 53] width 8 height 8
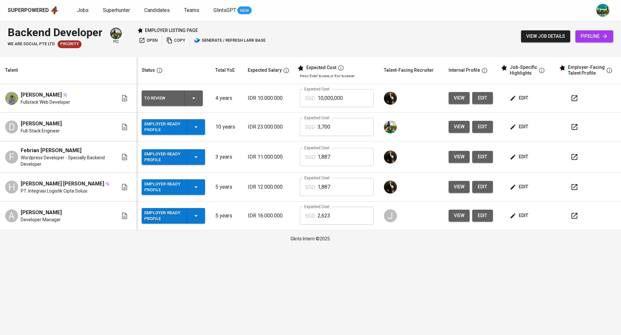
click at [520, 212] on span "edit" at bounding box center [519, 216] width 17 height 8
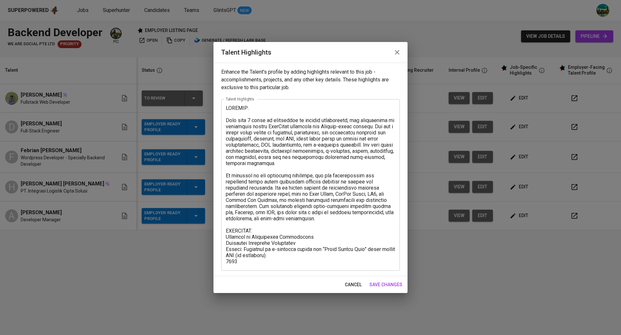
click at [397, 53] on icon "button" at bounding box center [397, 53] width 8 height 8
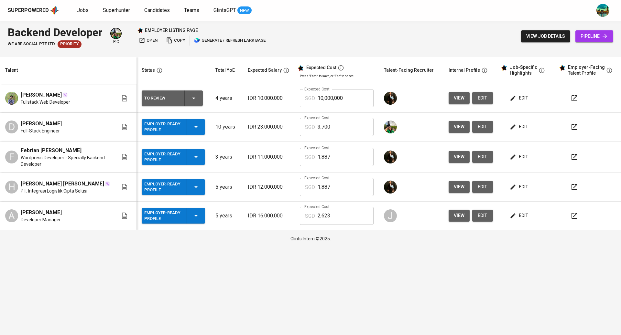
click at [580, 127] on button "button" at bounding box center [575, 127] width 16 height 16
click at [521, 128] on span "edit" at bounding box center [519, 127] width 17 height 8
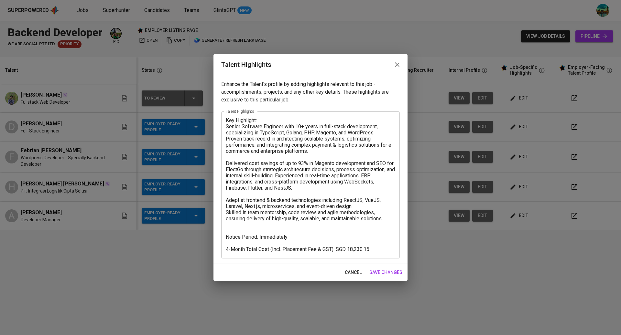
click at [254, 231] on textarea "Key Highlight: Senior Software Engineer with 10+ years in full-stack developmen…" at bounding box center [310, 184] width 169 height 135
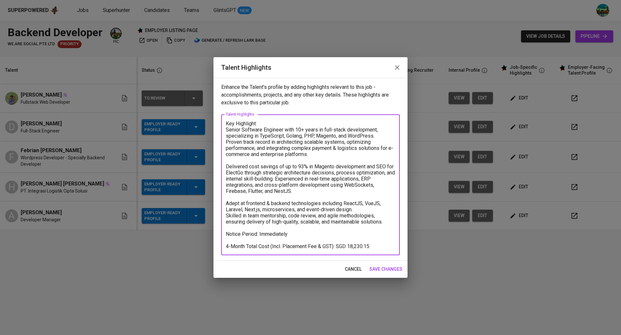
type textarea "Key Highlight: Senior Software Engineer with 10+ years in full-stack developmen…"
click at [392, 270] on span "save changes" at bounding box center [385, 269] width 33 height 8
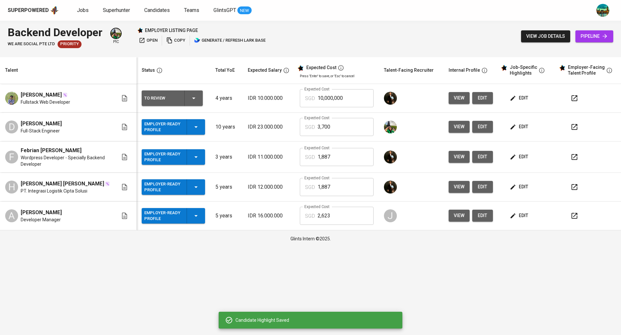
click at [200, 125] on icon "button" at bounding box center [196, 127] width 8 height 8
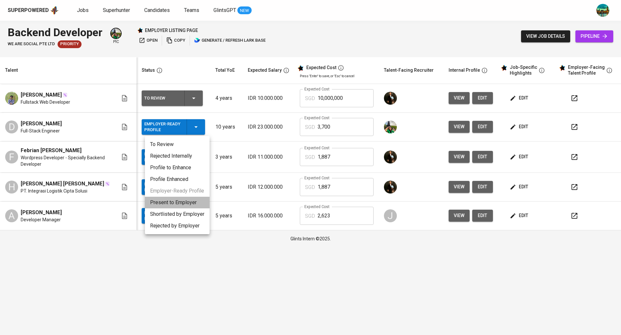
click at [178, 201] on li "Present to Employer" at bounding box center [177, 203] width 65 height 12
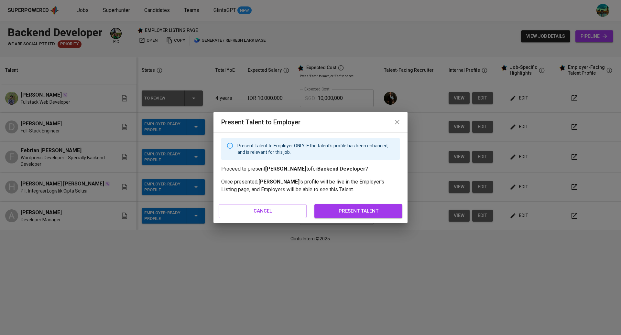
click at [357, 209] on span "present talent" at bounding box center [358, 211] width 74 height 8
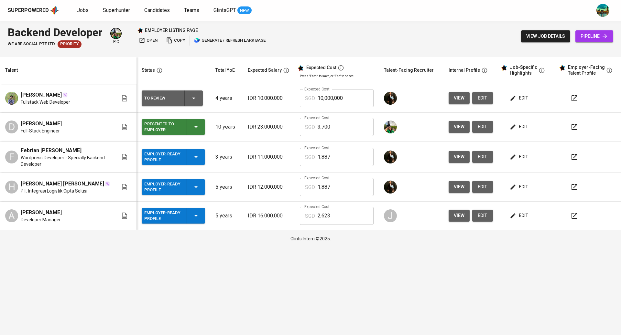
click at [513, 155] on icon "button" at bounding box center [513, 157] width 6 height 6
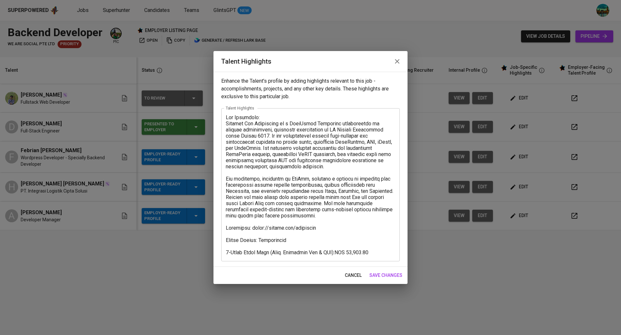
click at [395, 60] on icon "button" at bounding box center [397, 62] width 8 height 8
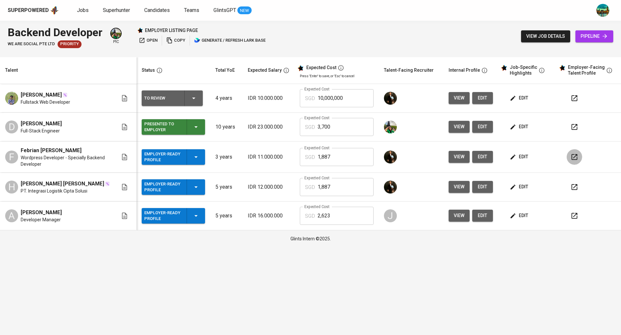
click at [572, 157] on icon "button" at bounding box center [574, 157] width 8 height 8
click at [580, 128] on button "button" at bounding box center [575, 127] width 16 height 16
click at [571, 188] on icon "button" at bounding box center [574, 187] width 8 height 8
click at [518, 184] on span "edit" at bounding box center [519, 187] width 17 height 8
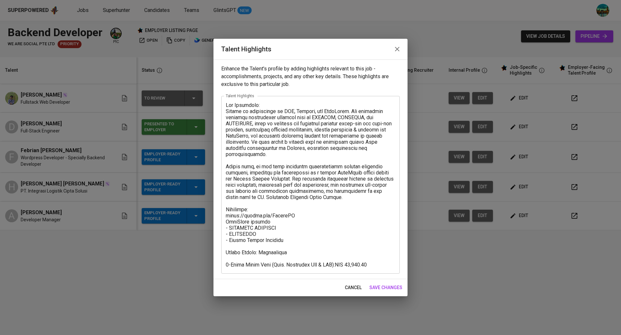
click at [302, 214] on textarea at bounding box center [310, 185] width 169 height 166
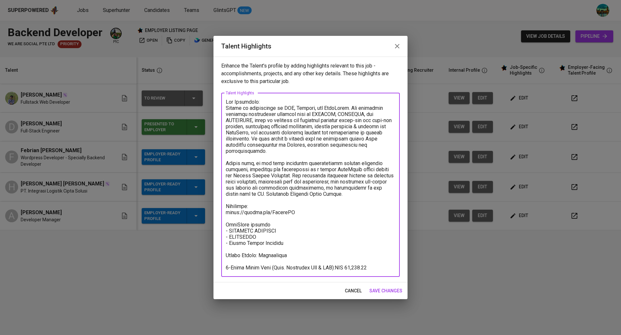
type textarea "Key Highlight: Hendra is experienced in PHP, Laravel, and WordPress. His portfo…"
click at [382, 288] on span "save changes" at bounding box center [385, 291] width 33 height 8
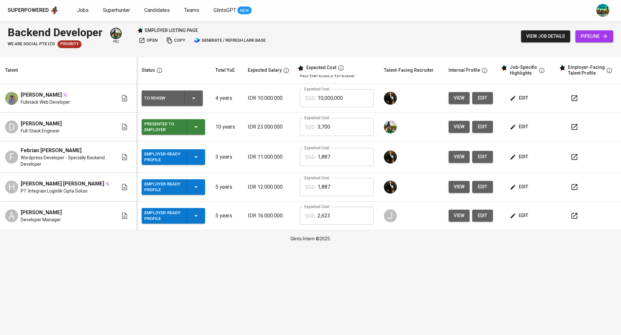
click at [520, 186] on span "edit" at bounding box center [519, 187] width 17 height 8
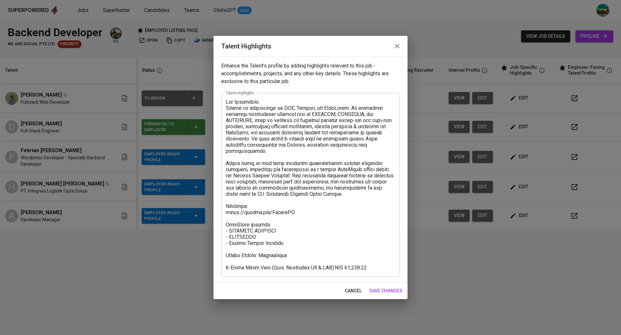
click at [291, 226] on textarea at bounding box center [310, 185] width 169 height 172
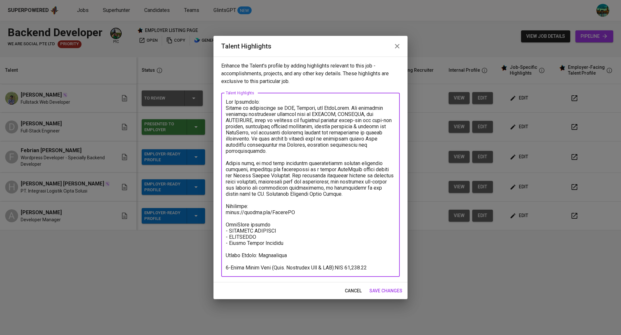
click at [251, 231] on textarea at bounding box center [310, 185] width 169 height 172
type textarea "Key Highlight: Hendra is experienced in PHP, Laravel, and WordPress. His portfo…"
click at [380, 287] on span "save changes" at bounding box center [385, 291] width 33 height 8
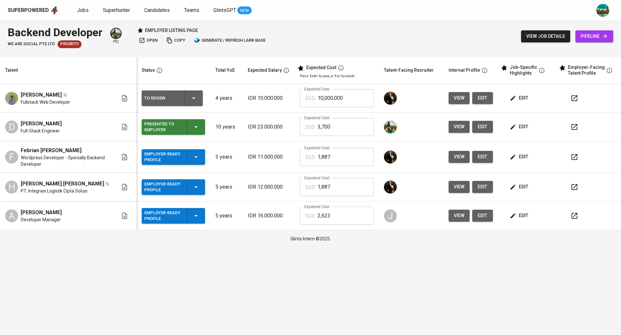
click at [577, 159] on icon "button" at bounding box center [574, 157] width 6 height 6
click at [199, 189] on icon "button" at bounding box center [196, 187] width 8 height 8
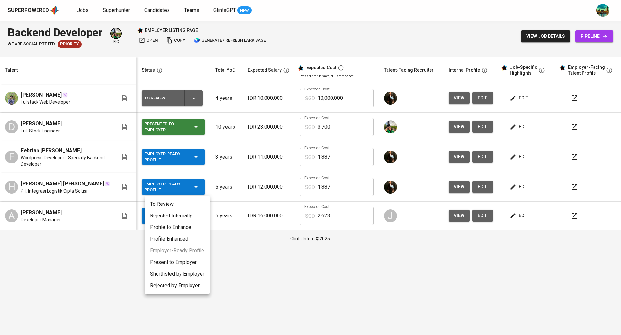
click at [179, 261] on li "Present to Employer" at bounding box center [177, 263] width 65 height 12
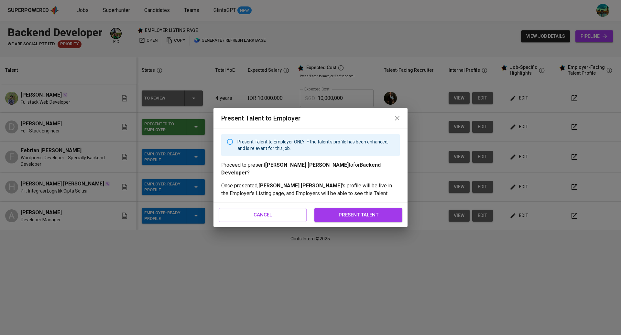
click at [352, 212] on span "present talent" at bounding box center [358, 215] width 74 height 8
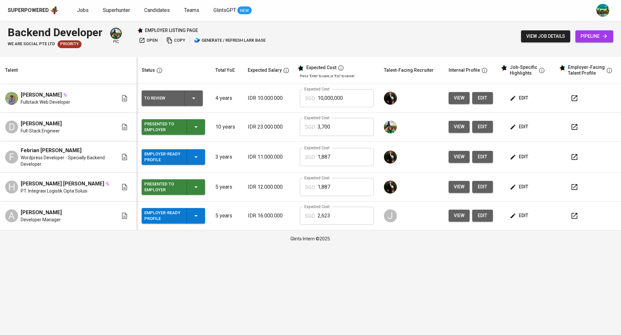
click at [456, 158] on span "view" at bounding box center [459, 157] width 11 height 8
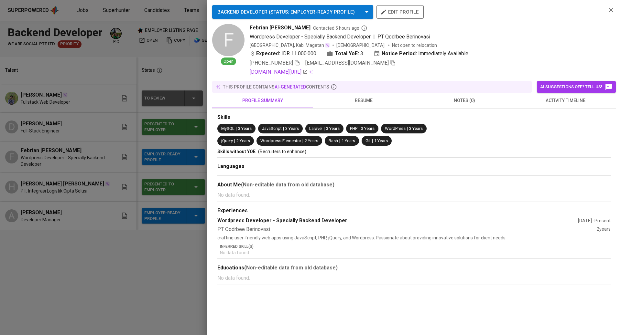
click at [356, 102] on span "resume" at bounding box center [363, 101] width 93 height 8
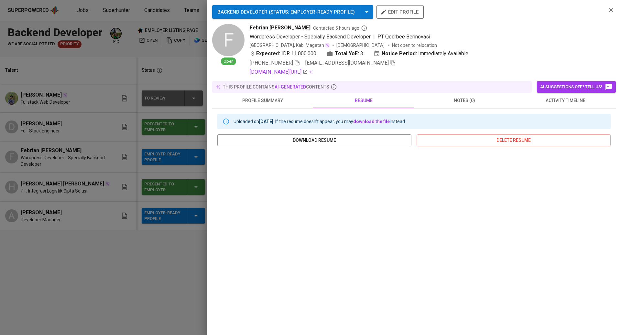
click at [103, 302] on div at bounding box center [310, 167] width 621 height 335
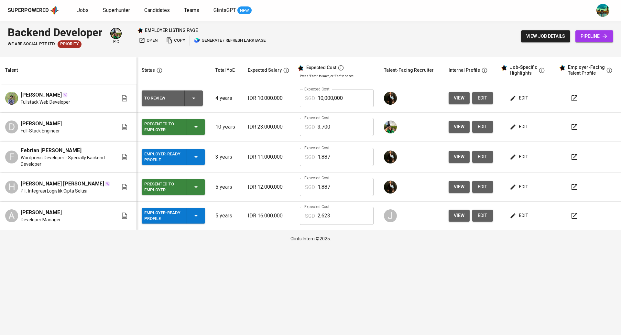
click at [519, 215] on span "edit" at bounding box center [519, 216] width 17 height 8
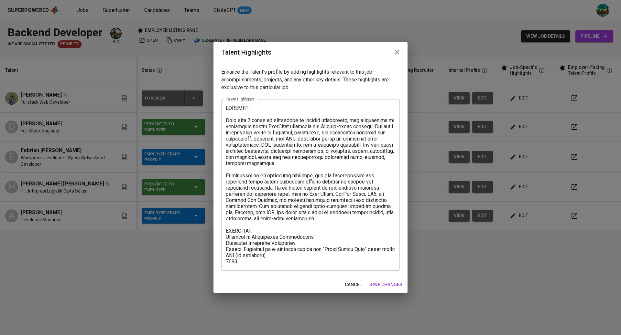
click at [400, 52] on icon "button" at bounding box center [397, 53] width 8 height 8
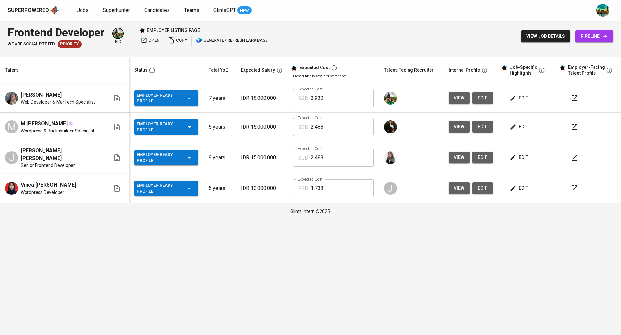
click at [523, 95] on span "edit" at bounding box center [519, 98] width 17 height 8
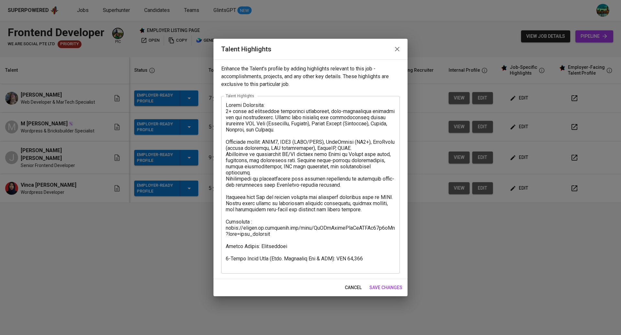
click at [393, 49] on icon "button" at bounding box center [397, 49] width 8 height 8
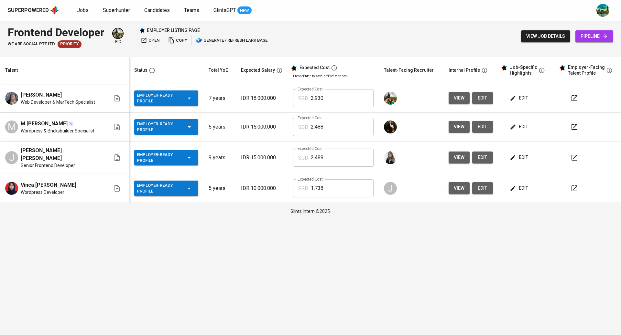
click at [517, 127] on span "edit" at bounding box center [519, 127] width 17 height 8
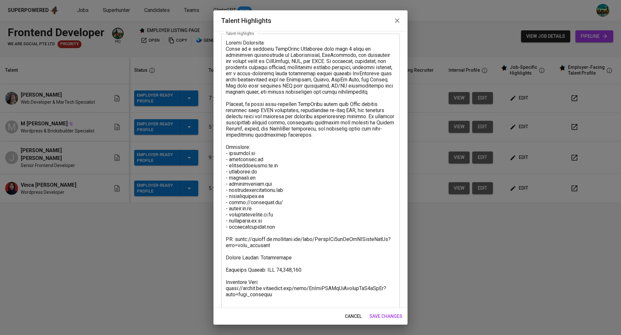
scroll to position [65, 0]
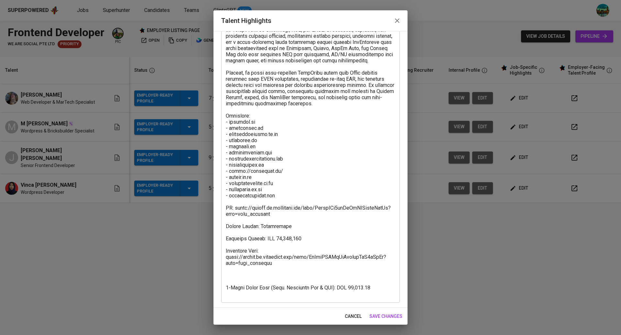
click at [270, 275] on textarea at bounding box center [310, 152] width 169 height 289
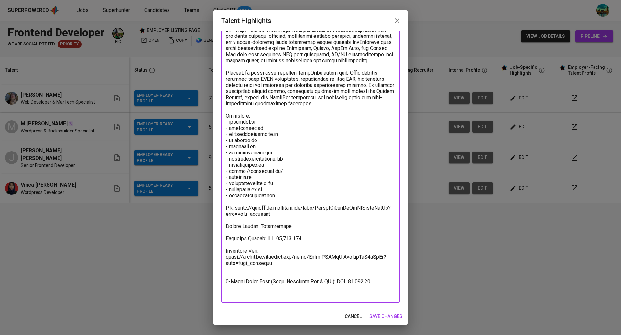
scroll to position [59, 0]
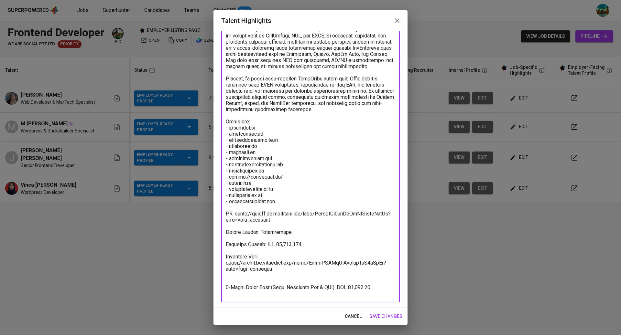
click at [254, 280] on textarea at bounding box center [310, 155] width 169 height 283
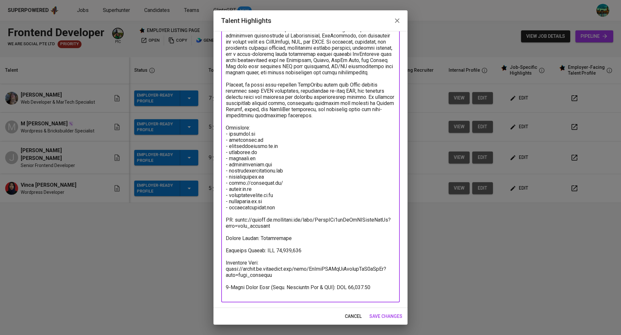
scroll to position [53, 0]
type textarea "Career Highlight: Nudin is a seasoned WordPress Developer with over 5 years of …"
click at [387, 315] on span "save changes" at bounding box center [385, 317] width 33 height 8
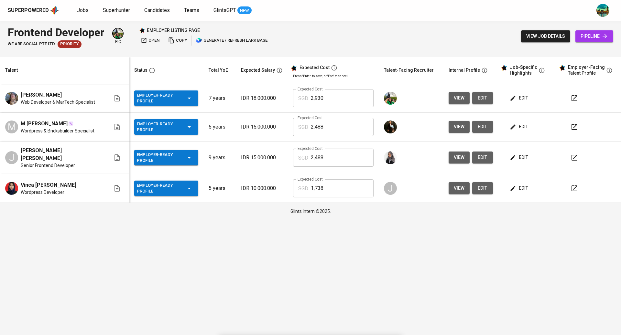
click at [514, 126] on span "edit" at bounding box center [519, 127] width 17 height 8
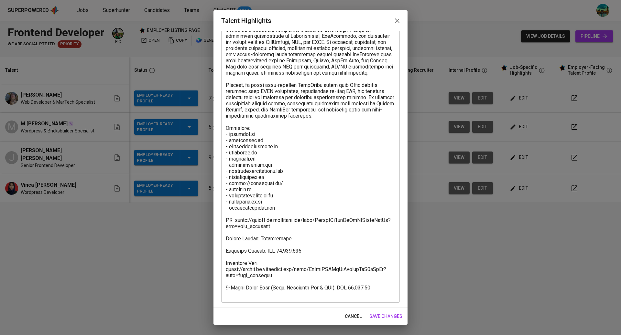
click at [398, 18] on icon "button" at bounding box center [397, 21] width 8 height 8
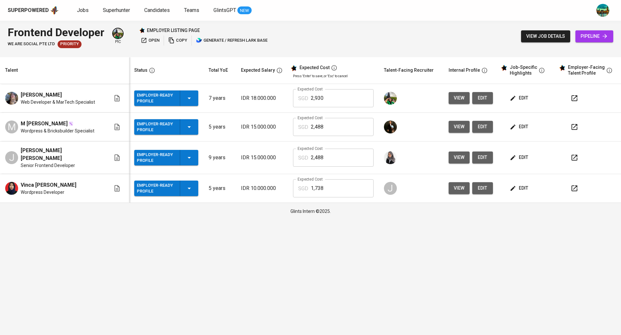
click at [527, 126] on button "edit" at bounding box center [519, 127] width 22 height 12
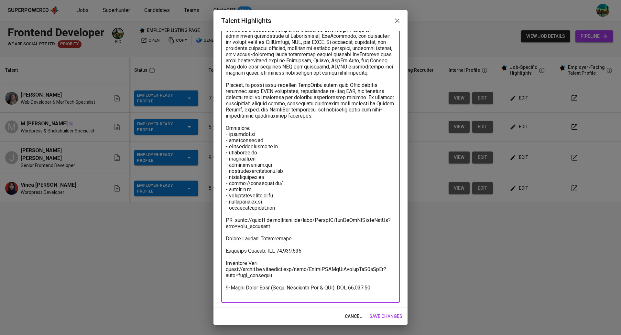
drag, startPoint x: 318, startPoint y: 257, endPoint x: 219, endPoint y: 254, distance: 98.4
click at [219, 254] on div "Enhance the Talent's profile by adding highlights relevant to this job - accomp…" at bounding box center [310, 169] width 194 height 277
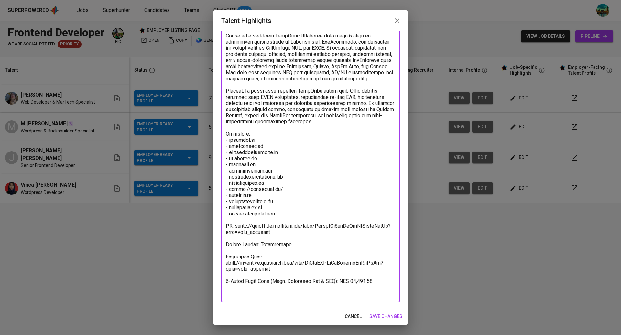
scroll to position [41, 0]
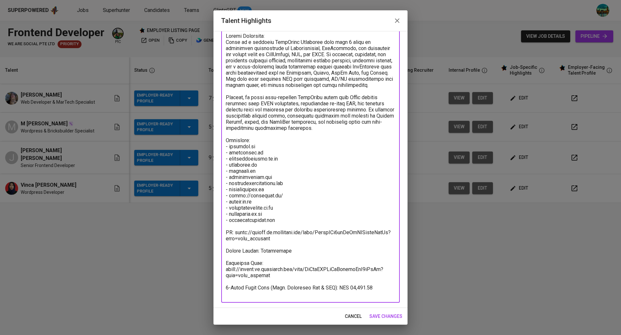
type textarea "Career Highlight: Nudin is a seasoned WordPress Developer with over 5 years of …"
click at [381, 315] on span "save changes" at bounding box center [385, 317] width 33 height 8
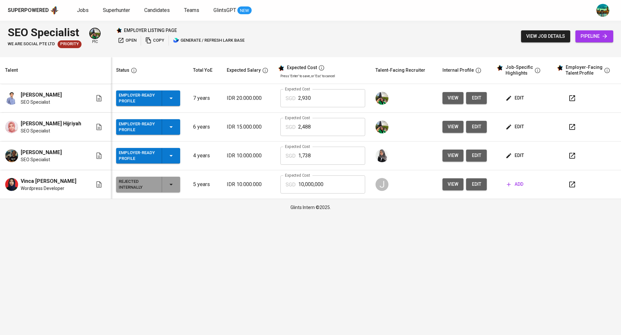
click at [515, 95] on span "edit" at bounding box center [515, 98] width 17 height 8
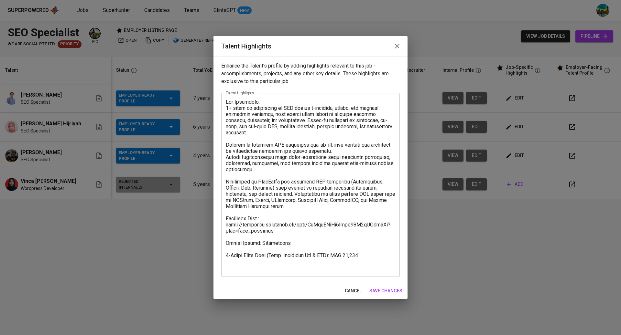
click at [399, 44] on icon "button" at bounding box center [397, 46] width 8 height 8
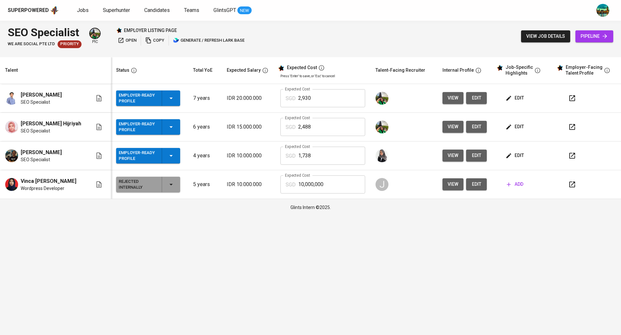
click at [514, 98] on span "edit" at bounding box center [515, 98] width 17 height 8
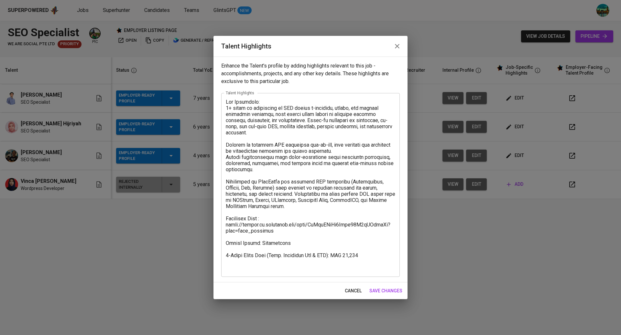
click at [394, 49] on icon "button" at bounding box center [397, 46] width 8 height 8
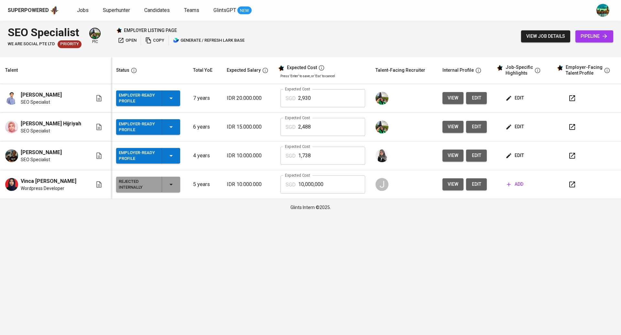
click at [509, 125] on span "edit" at bounding box center [515, 127] width 17 height 8
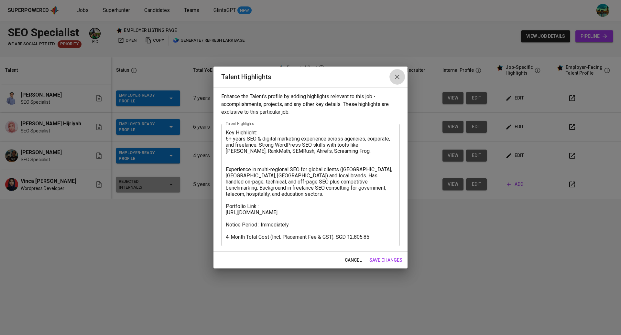
click at [400, 79] on icon "button" at bounding box center [397, 77] width 8 height 8
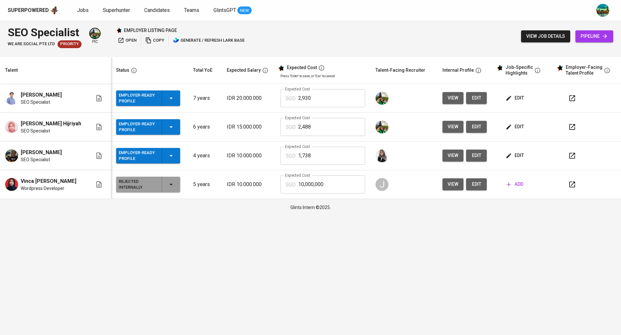
click at [577, 93] on div at bounding box center [589, 99] width 51 height 16
click at [571, 97] on icon "button" at bounding box center [572, 98] width 6 height 6
click at [569, 125] on icon "button" at bounding box center [572, 127] width 8 height 8
click at [509, 124] on span "edit" at bounding box center [515, 127] width 17 height 8
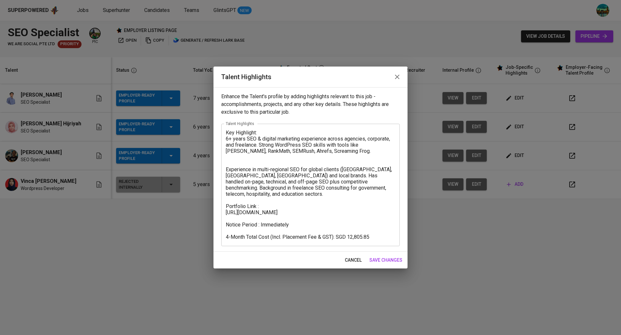
click at [275, 160] on textarea "Key Highlight: 6+ years SEO & digital marketing experience across agencies, cor…" at bounding box center [310, 185] width 169 height 111
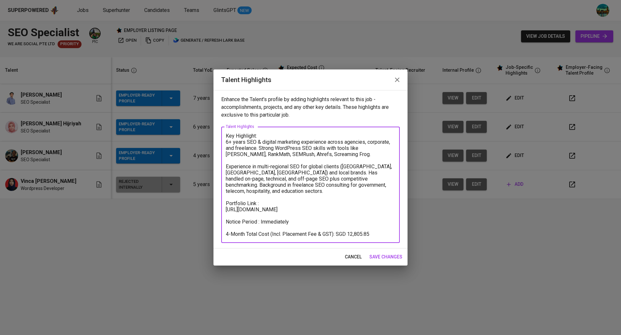
type textarea "Key Highlight: 6+ years SEO & digital marketing experience across agencies, cor…"
click at [383, 254] on span "save changes" at bounding box center [385, 257] width 33 height 8
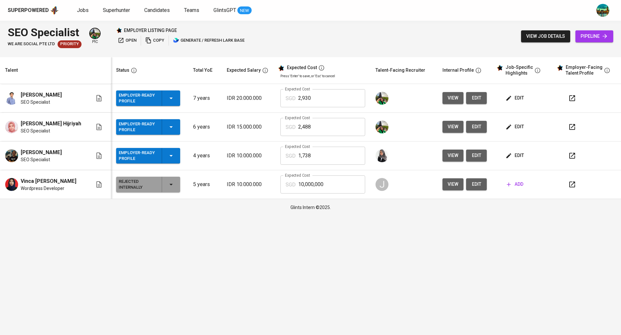
click at [573, 156] on icon "button" at bounding box center [572, 156] width 6 height 6
click at [167, 100] on icon "button" at bounding box center [171, 98] width 8 height 8
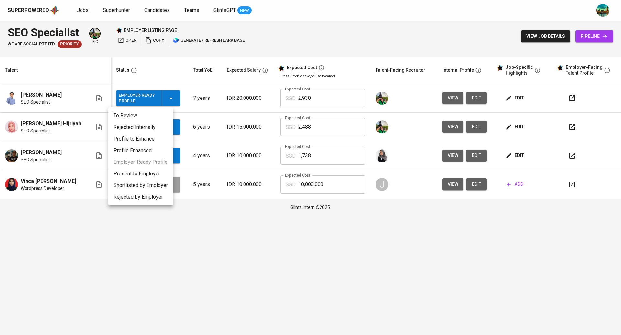
click at [140, 174] on li "Present to Employer" at bounding box center [140, 174] width 65 height 12
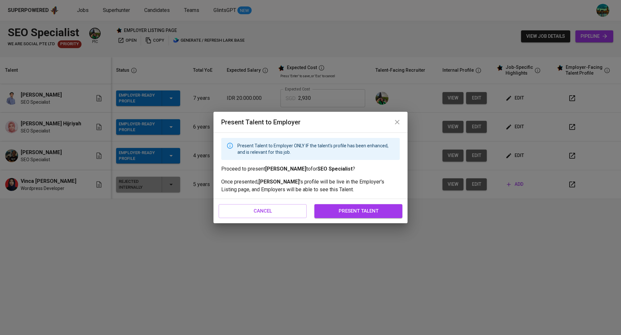
click at [346, 211] on span "present talent" at bounding box center [358, 211] width 74 height 8
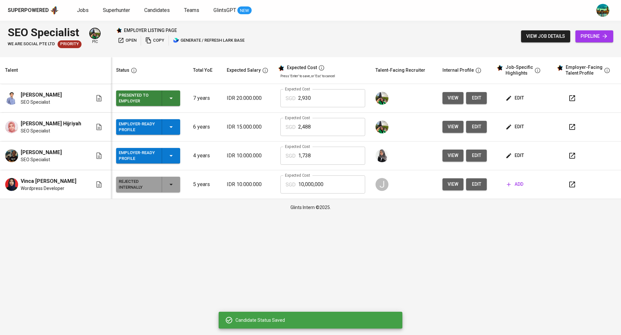
click at [167, 123] on div "Employer-Ready Profile" at bounding box center [148, 127] width 59 height 16
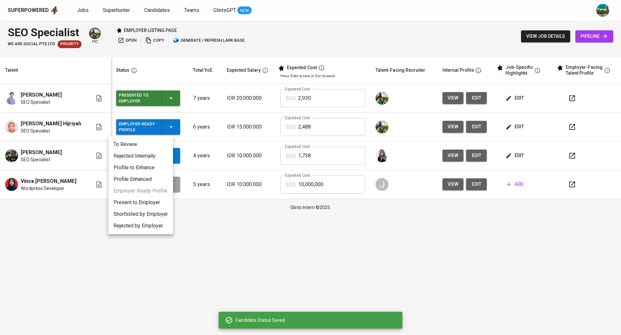
click at [147, 200] on li "Present to Employer" at bounding box center [140, 203] width 65 height 12
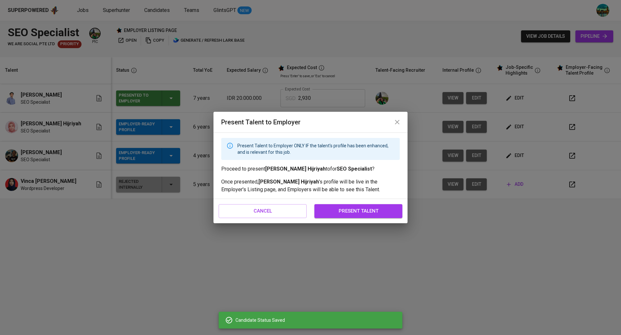
click at [341, 206] on button "present talent" at bounding box center [358, 211] width 88 height 14
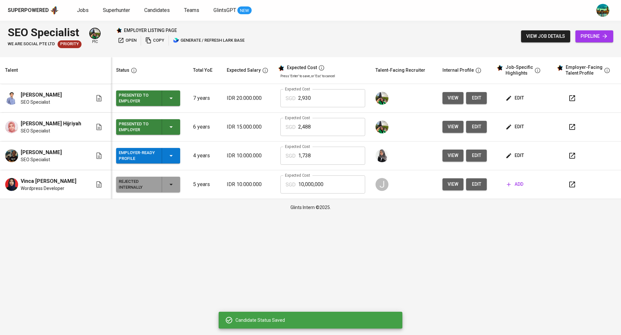
click at [167, 158] on icon "button" at bounding box center [171, 156] width 8 height 8
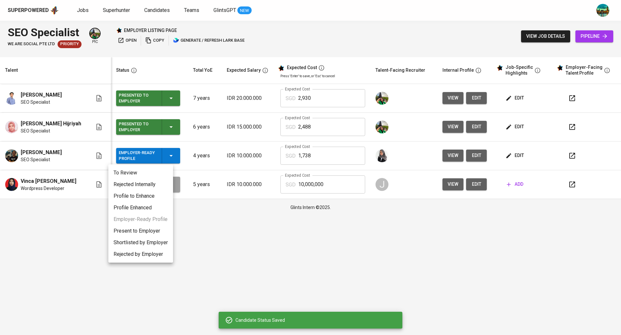
click at [148, 232] on li "Present to Employer" at bounding box center [140, 231] width 65 height 12
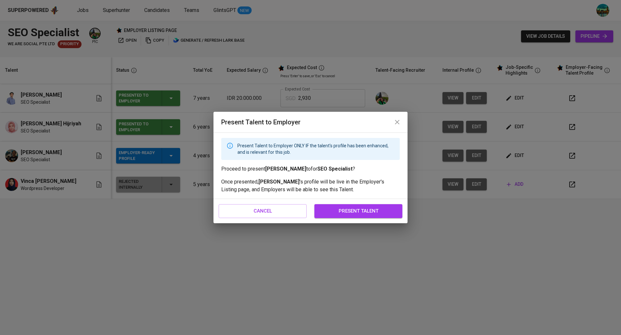
click at [375, 208] on span "present talent" at bounding box center [358, 211] width 74 height 8
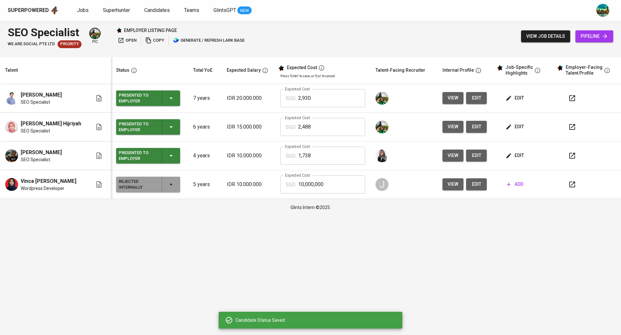
click at [126, 41] on span "open" at bounding box center [127, 40] width 19 height 7
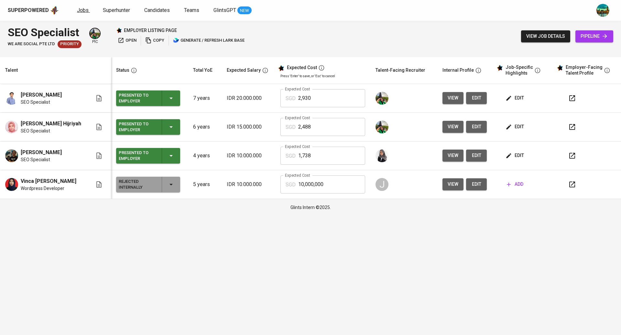
click at [83, 10] on span "Jobs" at bounding box center [83, 10] width 12 height 6
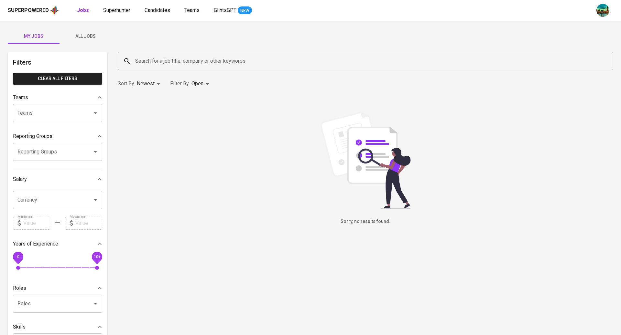
click at [92, 36] on span "All Jobs" at bounding box center [85, 36] width 44 height 8
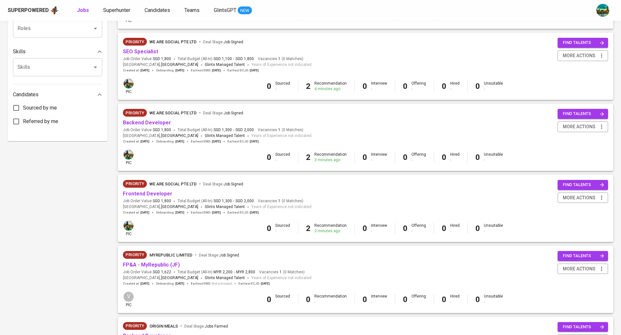
scroll to position [277, 0]
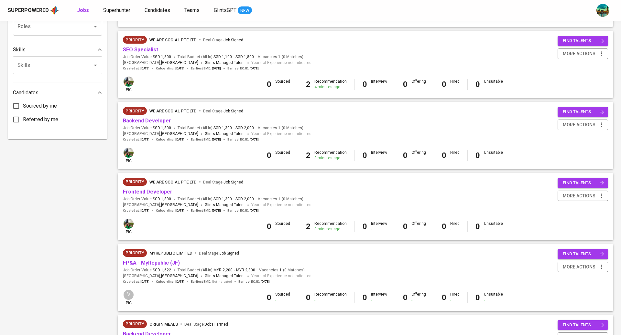
click at [163, 124] on link "Backend Developer" at bounding box center [147, 121] width 48 height 6
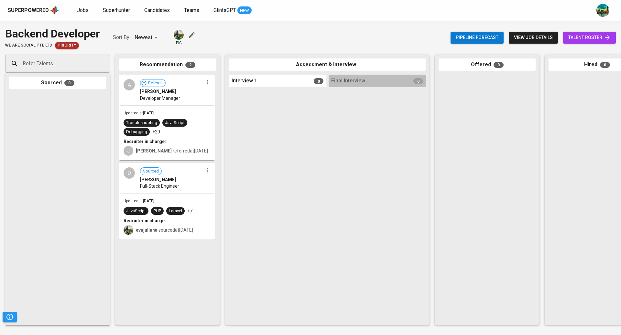
click at [586, 35] on span "talent roster" at bounding box center [589, 38] width 42 height 8
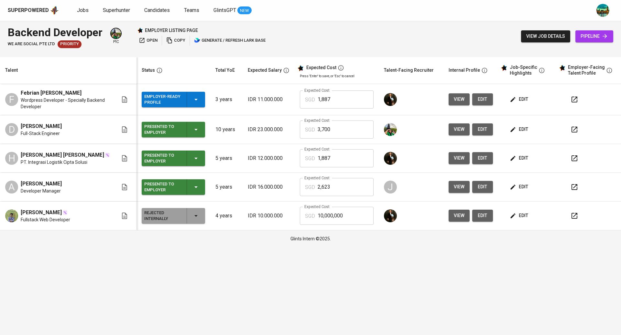
click at [459, 214] on span "view" at bounding box center [459, 216] width 11 height 8
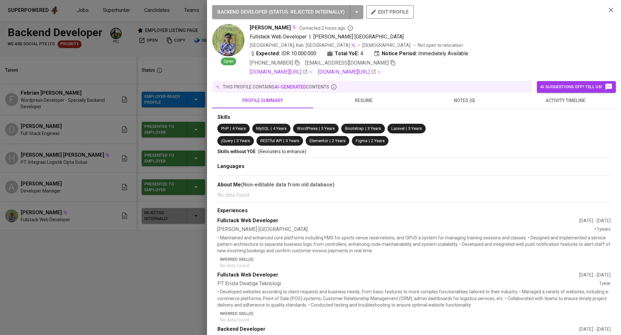
click at [361, 97] on span "resume" at bounding box center [363, 101] width 93 height 8
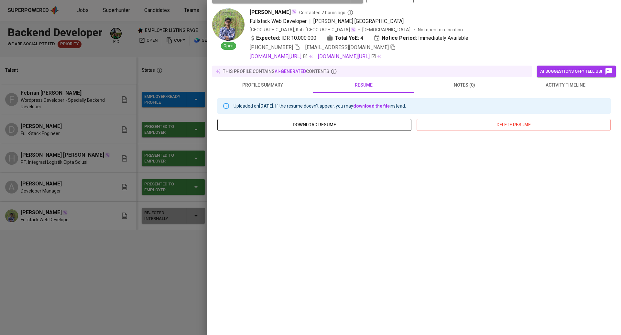
scroll to position [20, 0]
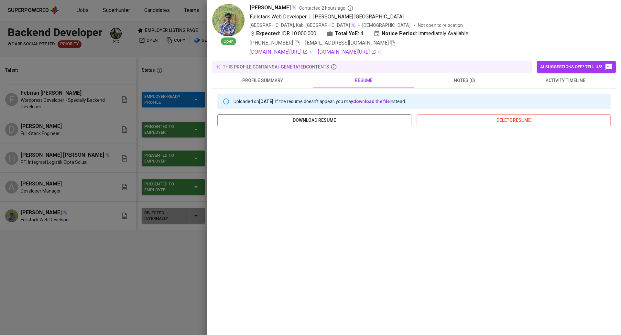
click at [102, 261] on div at bounding box center [310, 167] width 621 height 335
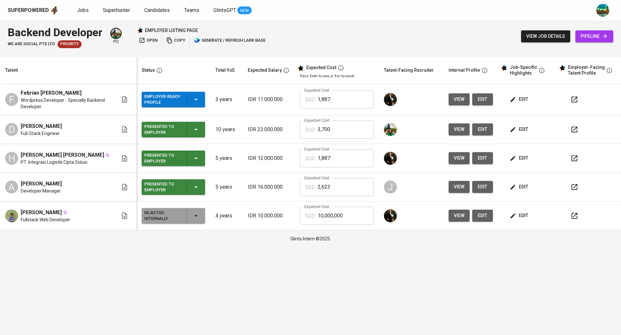
click at [525, 215] on span "edit" at bounding box center [519, 216] width 17 height 8
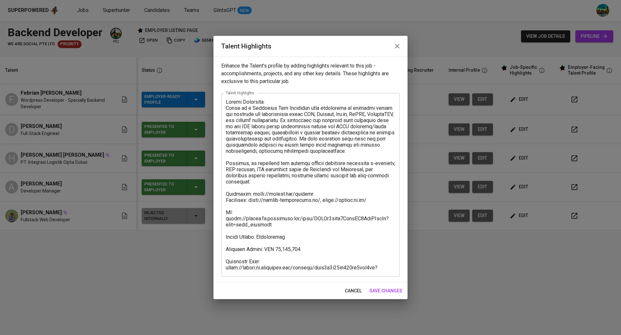
click at [401, 47] on icon "button" at bounding box center [397, 46] width 8 height 8
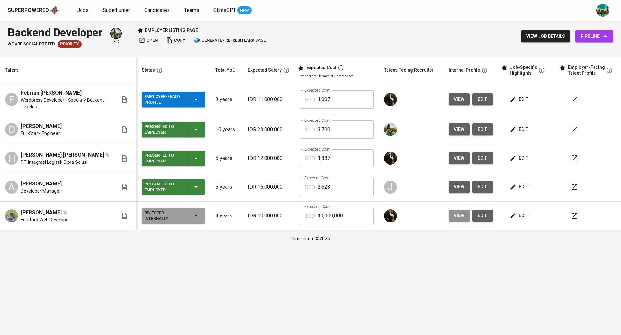
click at [454, 216] on span "view" at bounding box center [459, 216] width 11 height 8
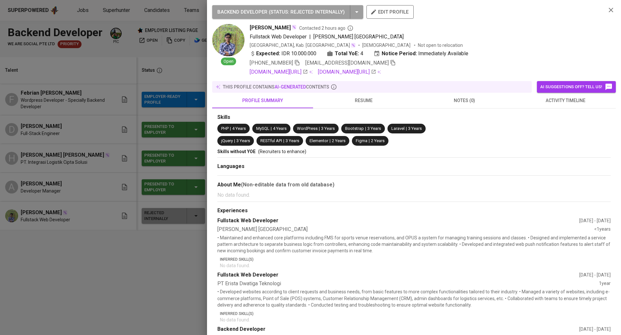
click at [117, 297] on div at bounding box center [310, 167] width 621 height 335
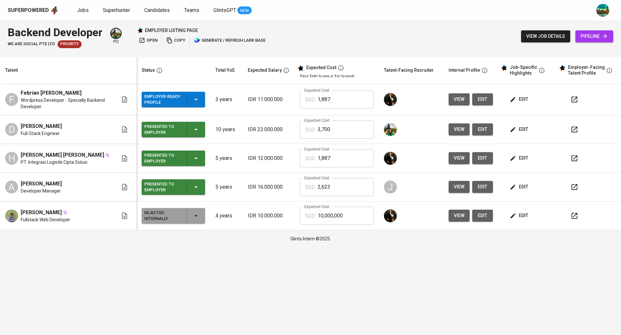
click at [577, 216] on icon "button" at bounding box center [574, 216] width 8 height 8
click at [520, 215] on span "edit" at bounding box center [519, 216] width 17 height 8
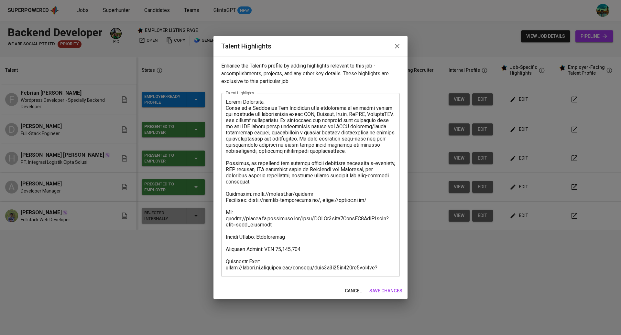
click at [394, 45] on icon "button" at bounding box center [397, 46] width 8 height 8
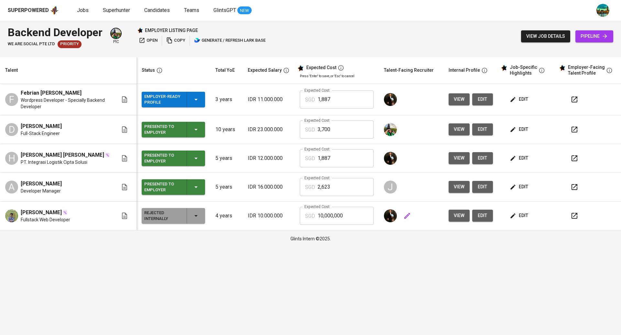
click at [436, 215] on div at bounding box center [411, 216] width 54 height 16
click at [457, 218] on span "view" at bounding box center [459, 216] width 11 height 8
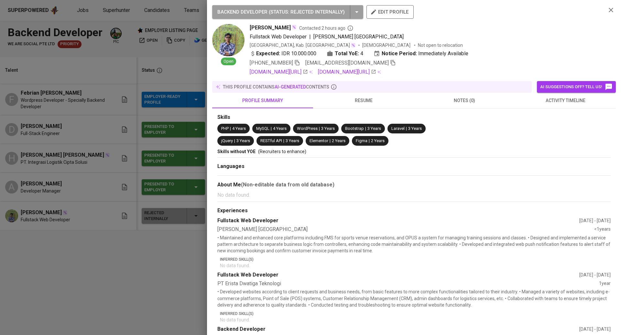
click at [362, 87] on div "this profile contains AI-generated contents" at bounding box center [372, 87] width 314 height 6
click at [359, 101] on span "resume" at bounding box center [363, 101] width 93 height 8
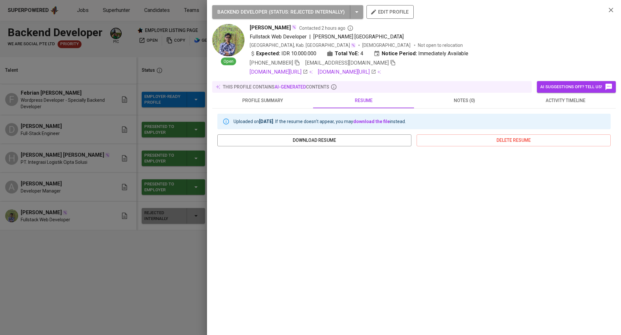
click at [271, 97] on span "profile summary" at bounding box center [262, 101] width 93 height 8
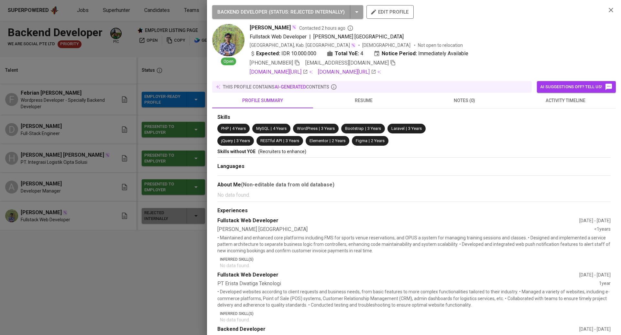
click at [341, 99] on span "resume" at bounding box center [363, 101] width 93 height 8
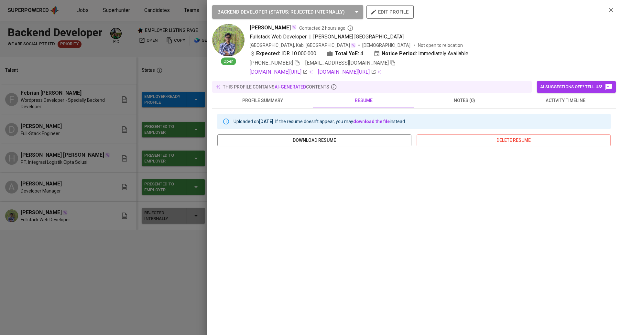
click at [258, 110] on div "Uploaded on Aug 13, 2025 . If the resume doesn't appear, you may download the f…" at bounding box center [414, 227] width 404 height 237
click at [261, 102] on span "profile summary" at bounding box center [262, 101] width 93 height 8
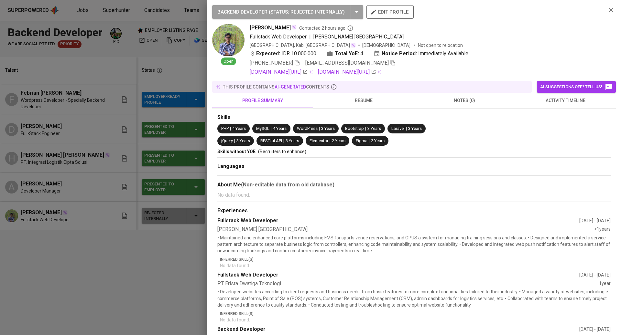
click at [148, 125] on div at bounding box center [310, 167] width 621 height 335
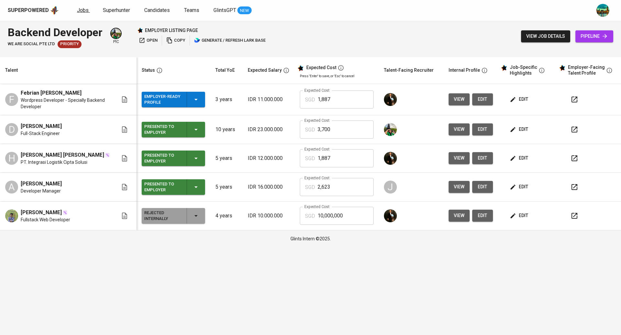
click at [83, 10] on span "Jobs" at bounding box center [83, 10] width 12 height 6
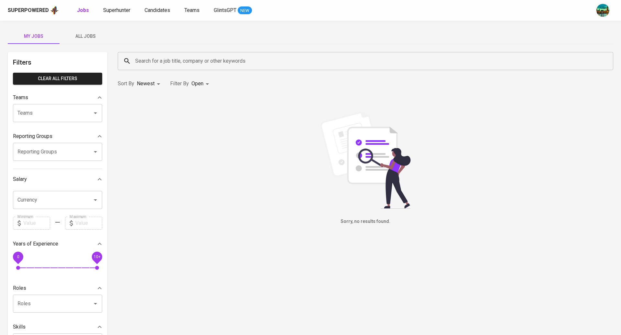
click at [81, 32] on span "All Jobs" at bounding box center [85, 36] width 44 height 8
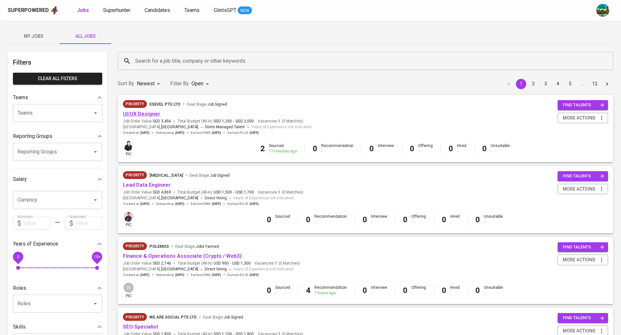
click at [146, 114] on link "UI/UX Designer" at bounding box center [142, 114] width 38 height 6
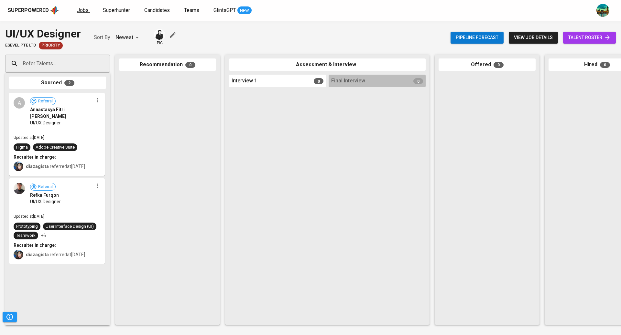
click at [84, 11] on span "Jobs" at bounding box center [83, 10] width 12 height 6
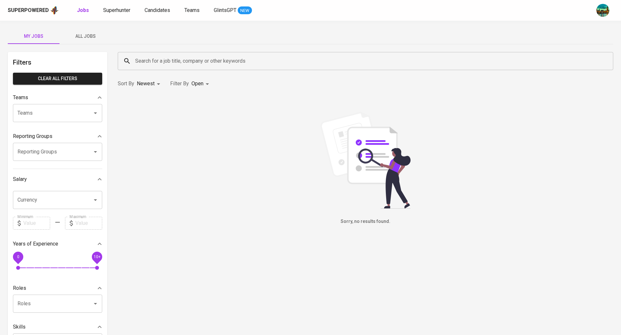
click at [89, 37] on span "All Jobs" at bounding box center [85, 36] width 44 height 8
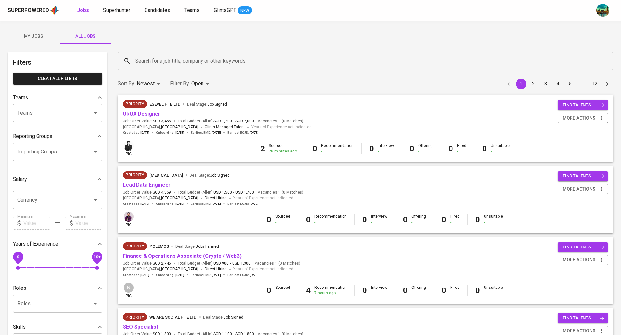
click at [70, 154] on input "Reporting Groups" at bounding box center [48, 152] width 65 height 12
click at [69, 171] on li "[TEAM] BT Team Babeh - Bandi" at bounding box center [57, 171] width 89 height 12
type input "babeh"
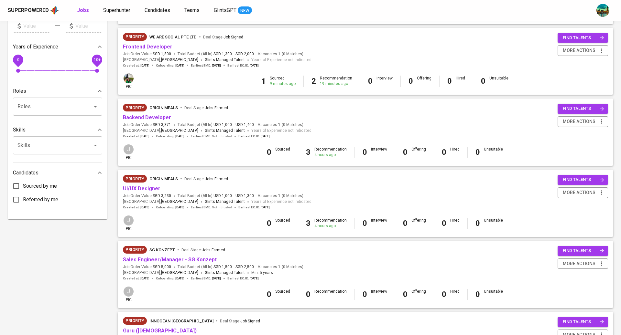
scroll to position [232, 0]
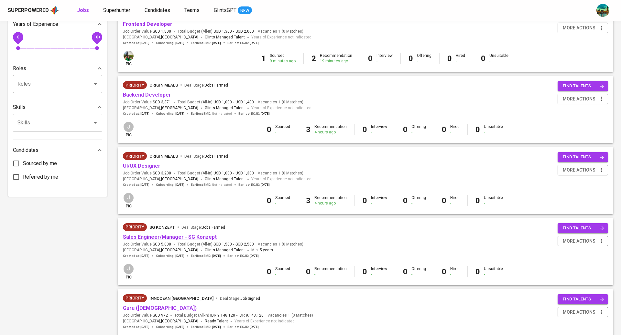
click at [194, 238] on link "Sales Engineer/Manager - SG Konzept" at bounding box center [170, 237] width 94 height 6
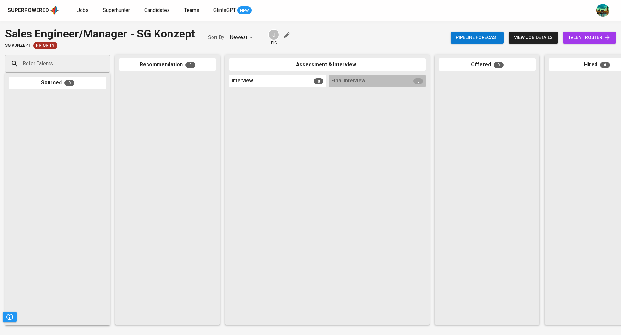
click at [589, 39] on span "talent roster" at bounding box center [589, 38] width 42 height 8
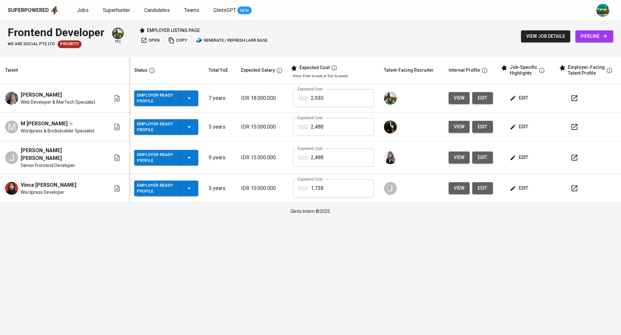
click at [513, 95] on icon "button" at bounding box center [513, 98] width 6 height 6
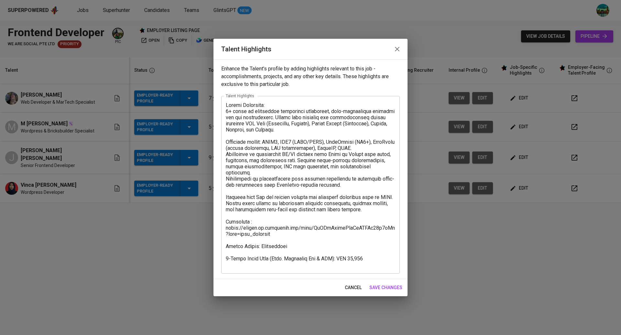
click at [398, 46] on icon "button" at bounding box center [397, 49] width 8 height 8
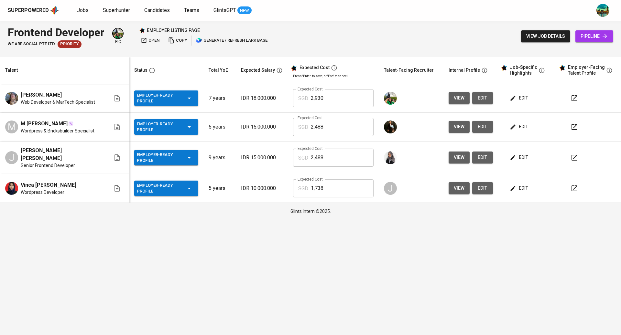
click at [519, 127] on span "edit" at bounding box center [519, 127] width 17 height 8
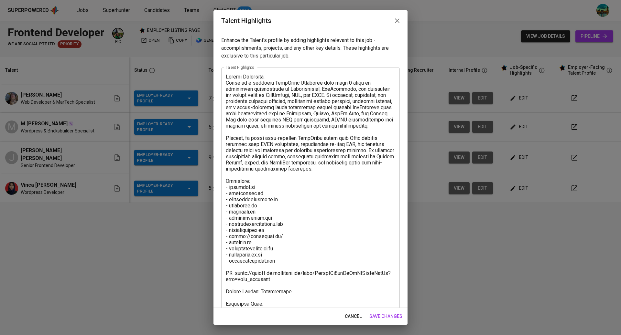
scroll to position [41, 0]
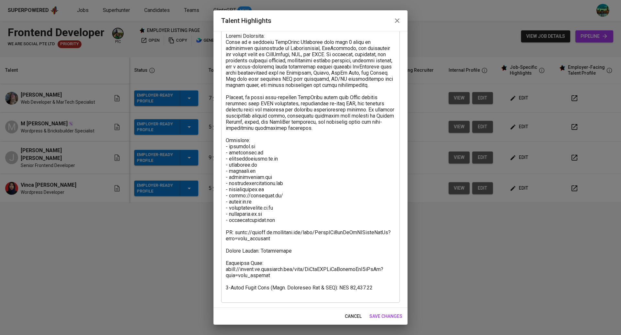
click at [395, 23] on icon "button" at bounding box center [397, 21] width 8 height 8
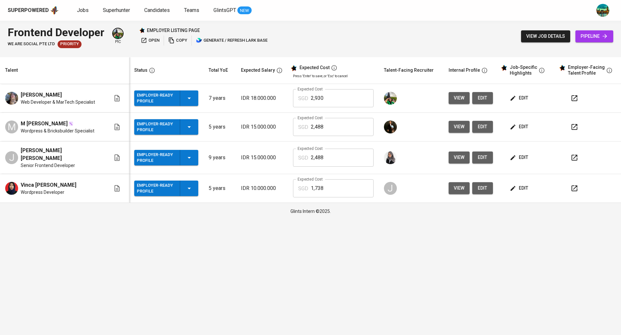
click at [517, 154] on span "edit" at bounding box center [519, 158] width 17 height 8
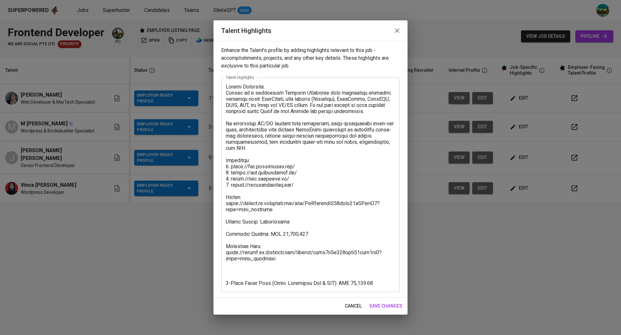
click at [259, 270] on textarea at bounding box center [310, 185] width 169 height 203
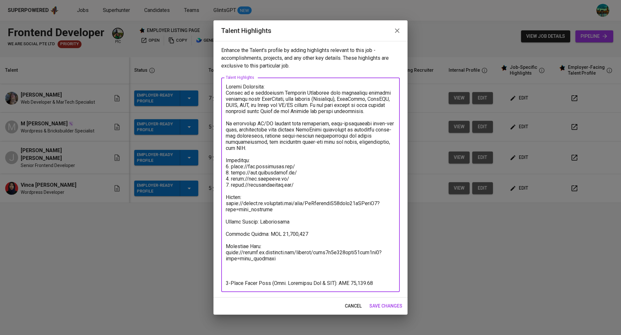
click at [398, 30] on icon "button" at bounding box center [397, 31] width 8 height 8
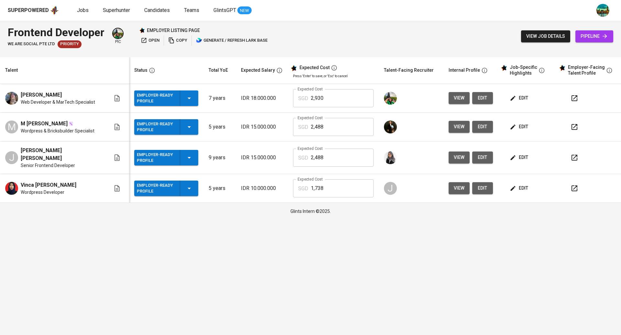
click at [520, 157] on span "edit" at bounding box center [519, 158] width 17 height 8
click at [519, 184] on span "edit" at bounding box center [519, 188] width 17 height 8
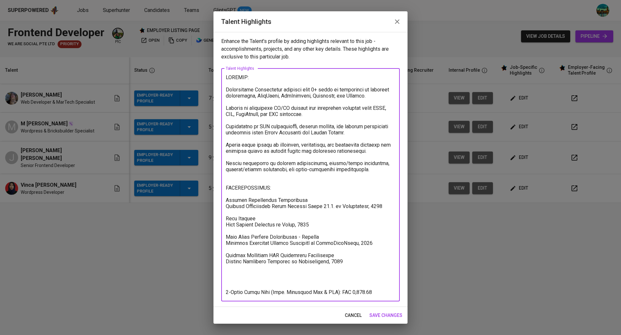
click at [281, 274] on textarea at bounding box center [310, 184] width 169 height 221
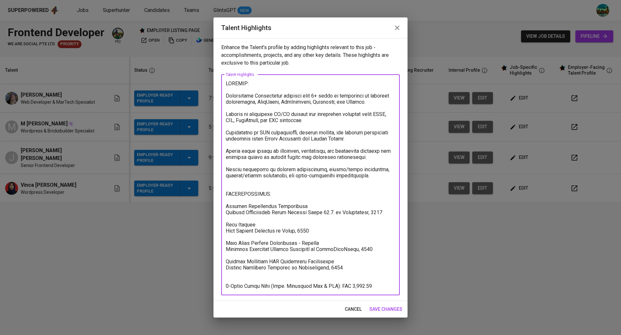
type textarea "SUMMARY: Informatics Engineering graduate with 6+ years of experience in fronte…"
click at [391, 308] on span "save changes" at bounding box center [385, 310] width 33 height 8
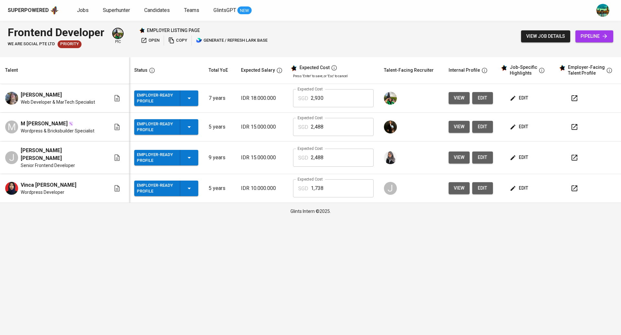
click at [483, 185] on button "edit" at bounding box center [482, 188] width 21 height 12
click at [515, 184] on span "edit" at bounding box center [519, 188] width 17 height 8
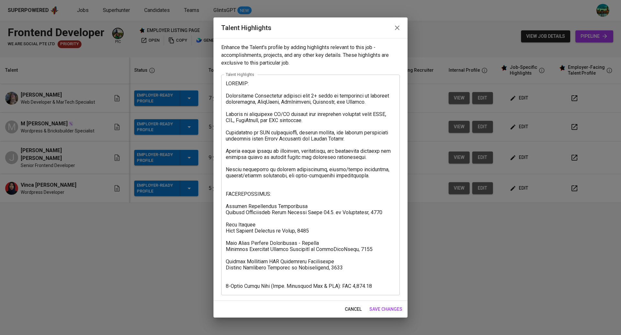
click at [397, 28] on icon "button" at bounding box center [397, 28] width 5 height 5
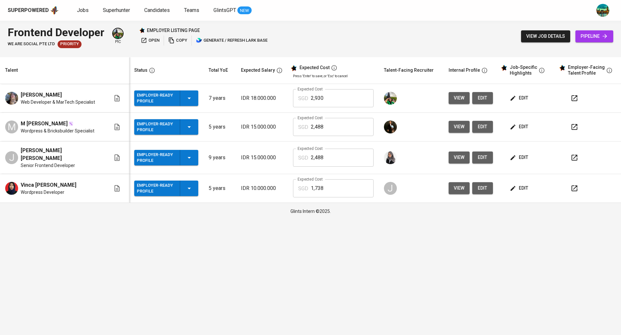
click at [513, 185] on icon "button" at bounding box center [513, 188] width 6 height 6
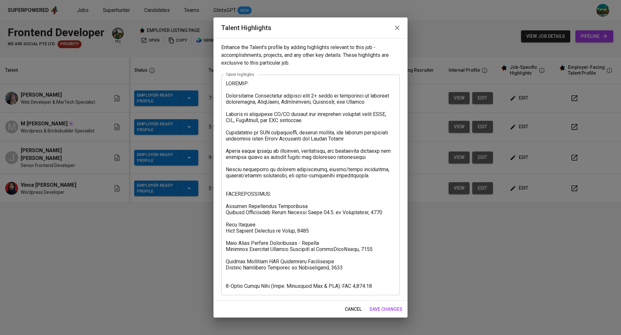
click at [398, 25] on icon "button" at bounding box center [397, 28] width 8 height 8
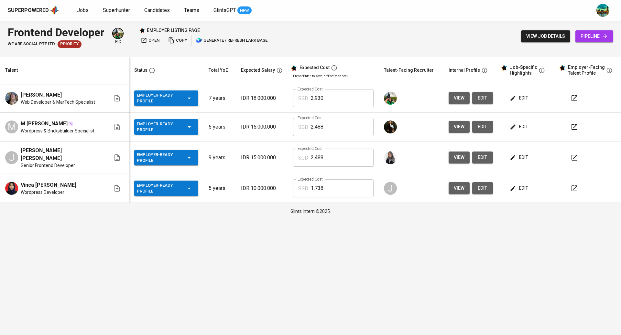
click at [515, 187] on span "edit" at bounding box center [519, 188] width 17 height 8
click at [481, 189] on button "edit" at bounding box center [482, 188] width 21 height 12
click at [513, 185] on span "edit" at bounding box center [519, 188] width 17 height 8
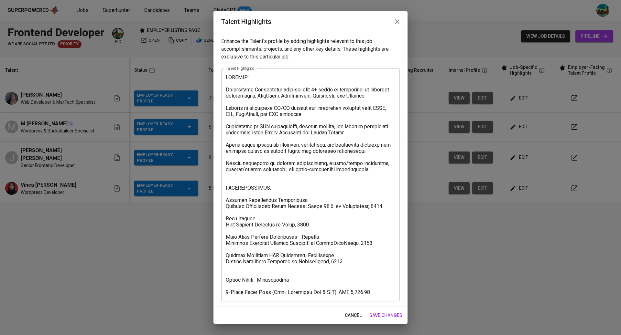
click at [278, 266] on textarea at bounding box center [310, 184] width 169 height 221
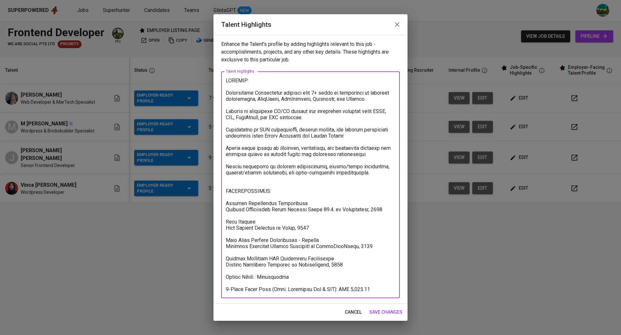
type textarea "SUMMARY: Informatics Engineering graduate with 6+ years of experience in fronte…"
click at [391, 312] on span "save changes" at bounding box center [385, 312] width 33 height 8
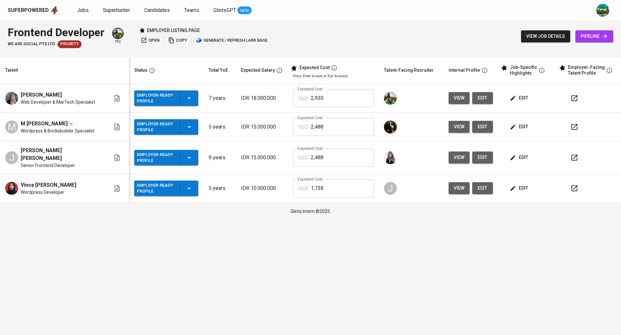
click at [573, 187] on icon "button" at bounding box center [574, 189] width 8 height 8
click at [571, 157] on icon "button" at bounding box center [574, 158] width 8 height 8
click at [518, 156] on span "edit" at bounding box center [519, 158] width 17 height 8
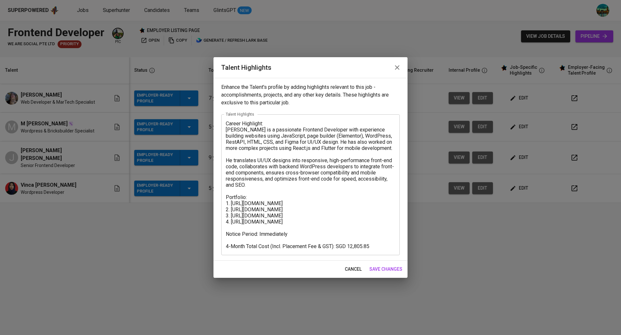
click at [228, 210] on textarea "Career Highlight: Julian is a passionate Frontend Developer with experience bui…" at bounding box center [310, 185] width 169 height 129
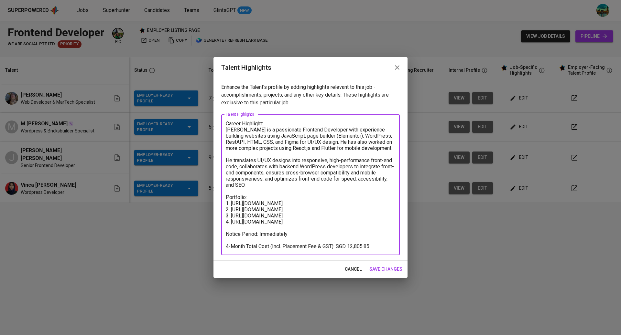
click at [301, 210] on textarea "Career Highlight: Julian is a passionate Frontend Developer with experience bui…" at bounding box center [310, 185] width 169 height 129
click at [247, 209] on textarea "Career Highlight: Julian is a passionate Frontend Developer with experience bui…" at bounding box center [310, 185] width 169 height 129
click at [296, 208] on textarea "Career Highlight: Julian is a passionate Frontend Developer with experience bui…" at bounding box center [310, 185] width 169 height 129
type textarea "Career Highlight: Julian is a passionate Frontend Developer with experience bui…"
click at [378, 269] on span "save changes" at bounding box center [385, 269] width 33 height 8
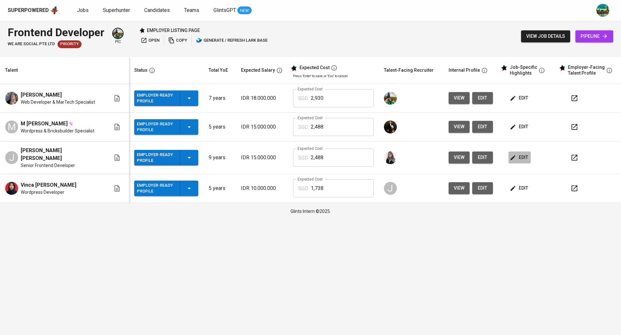
click at [516, 157] on span "edit" at bounding box center [519, 158] width 17 height 8
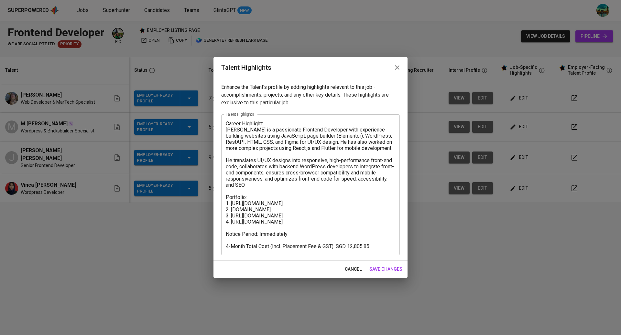
click at [247, 202] on textarea "Career Highlight: Julian is a passionate Frontend Developer with experience bui…" at bounding box center [310, 185] width 169 height 129
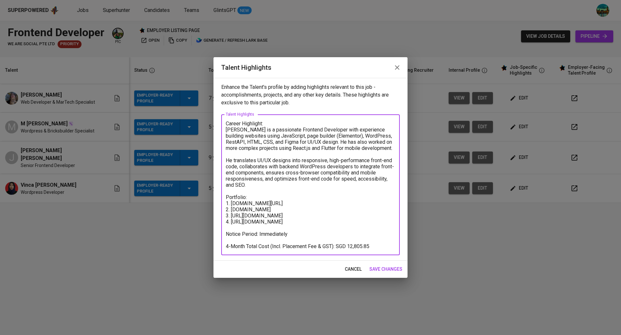
click at [292, 202] on textarea "Career Highlight: Julian is a passionate Frontend Developer with experience bui…" at bounding box center [310, 185] width 169 height 129
click at [247, 216] on textarea "Career Highlight: Julian is a passionate Frontend Developer with experience bui…" at bounding box center [310, 185] width 169 height 129
click at [248, 221] on textarea "Career Highlight: Julian is a passionate Frontend Developer with experience bui…" at bounding box center [310, 185] width 169 height 129
click at [283, 220] on textarea "Career Highlight: Julian is a passionate Frontend Developer with experience bui…" at bounding box center [310, 185] width 169 height 129
type textarea "Career Highlight: Julian is a passionate Frontend Developer with experience bui…"
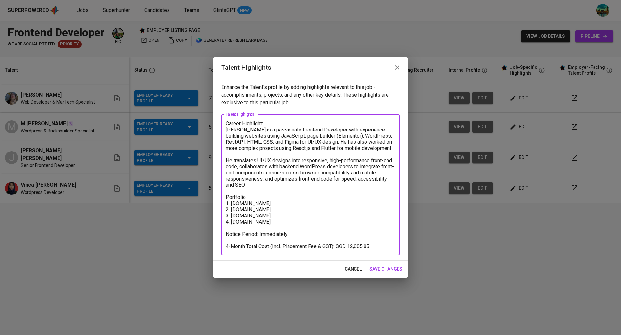
click at [390, 267] on span "save changes" at bounding box center [385, 269] width 33 height 8
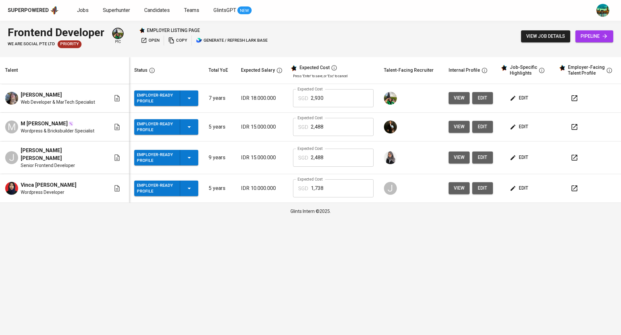
click at [575, 155] on icon "button" at bounding box center [574, 158] width 6 height 6
click at [512, 128] on icon "button" at bounding box center [513, 127] width 6 height 6
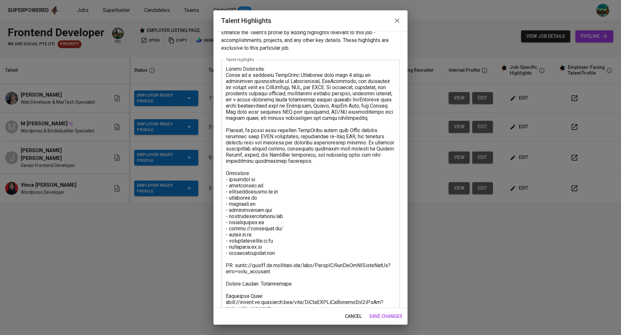
scroll to position [13, 0]
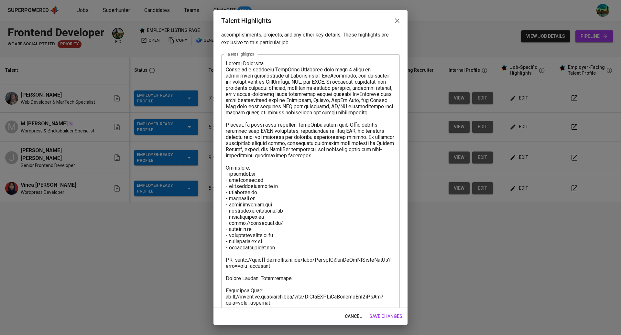
click at [243, 230] on textarea at bounding box center [310, 192] width 169 height 264
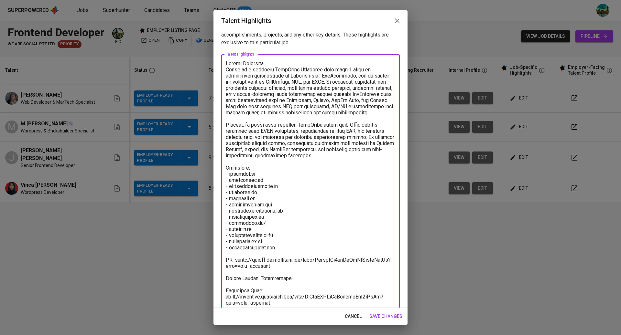
click at [280, 229] on textarea at bounding box center [310, 192] width 169 height 264
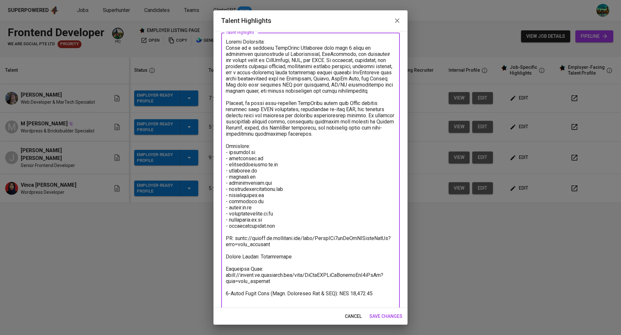
scroll to position [41, 0]
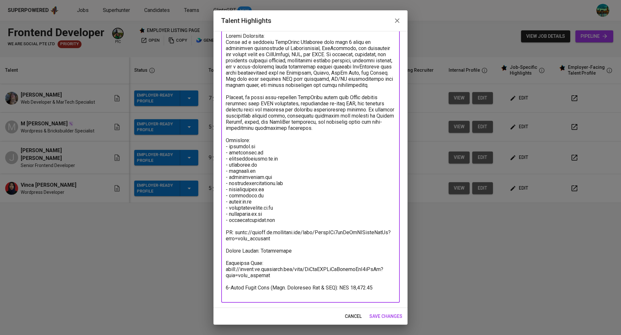
drag, startPoint x: 280, startPoint y: 282, endPoint x: 227, endPoint y: 264, distance: 55.7
click at [227, 264] on textarea at bounding box center [310, 165] width 169 height 264
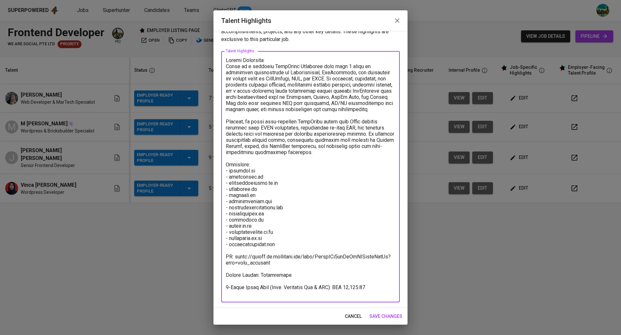
scroll to position [16, 0]
drag, startPoint x: 280, startPoint y: 270, endPoint x: 221, endPoint y: 260, distance: 60.1
click at [221, 260] on div "Enhance the Talent's profile by adding highlights relevant to this job - accomp…" at bounding box center [310, 169] width 194 height 277
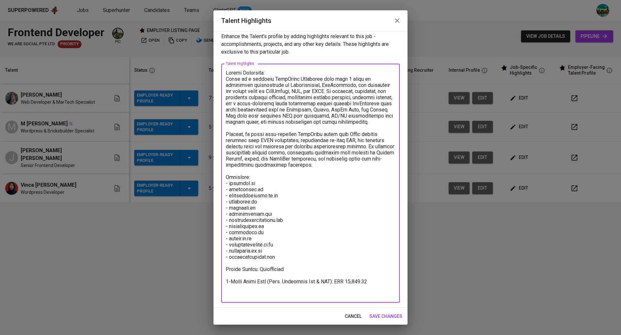
scroll to position [0, 0]
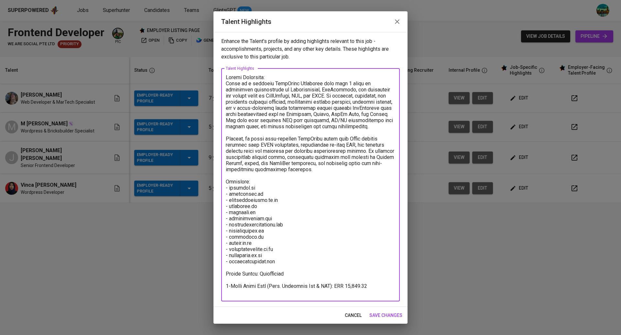
type textarea "Career Highlight: Nudin is a seasoned WordPress Developer with over 5 years of …"
click at [380, 312] on span "save changes" at bounding box center [385, 316] width 33 height 8
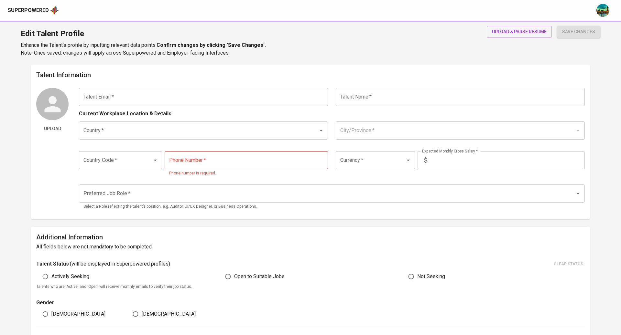
type input "[EMAIL_ADDRESS][DOMAIN_NAME]"
type input "Vinca [PERSON_NAME]"
type input "[GEOGRAPHIC_DATA]"
type input "Kab. [GEOGRAPHIC_DATA], [GEOGRAPHIC_DATA]"
type input "+62"
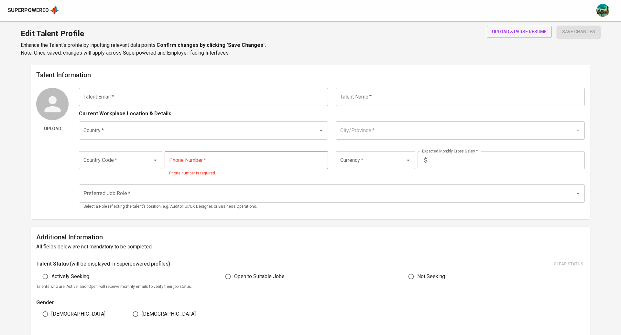
type input "[PHONE_NUMBER]"
type input "IDR"
type input "Frontend Developer"
radio input "true"
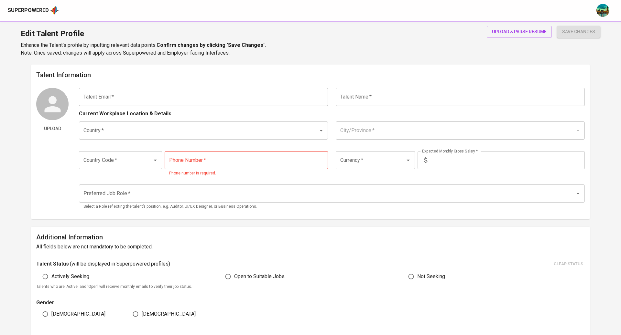
type input "5"
type input "Immediately Available"
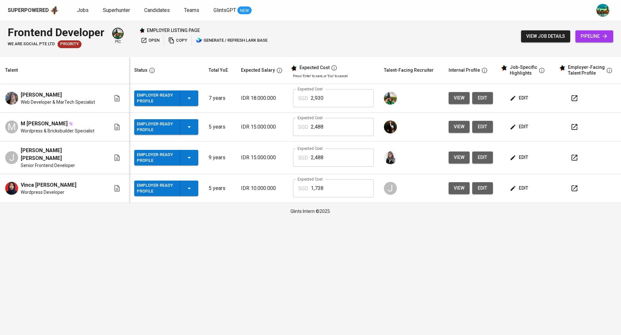
click at [577, 126] on button "button" at bounding box center [575, 127] width 16 height 16
click at [515, 99] on span "edit" at bounding box center [519, 98] width 17 height 8
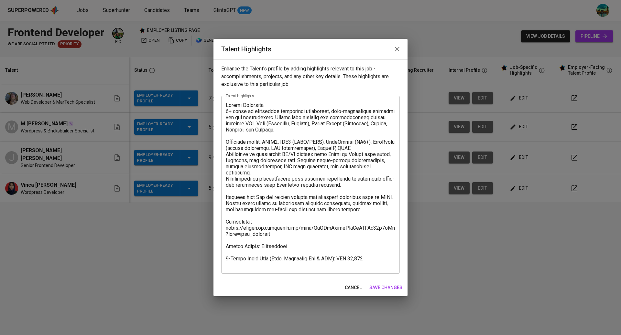
click at [383, 287] on span "save changes" at bounding box center [385, 288] width 33 height 8
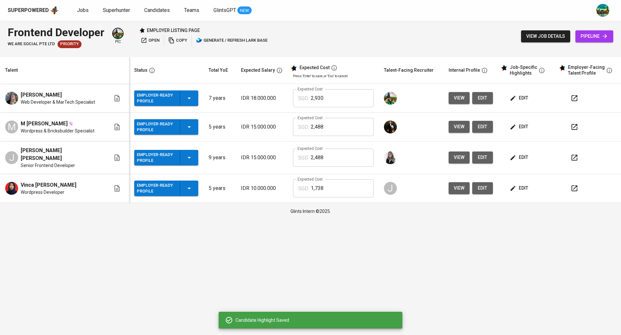
click at [574, 96] on icon "button" at bounding box center [574, 98] width 6 height 6
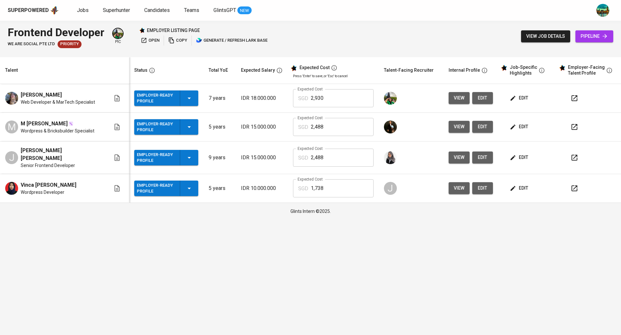
click at [146, 41] on icon "button" at bounding box center [144, 40] width 6 height 6
click at [187, 92] on div "Employer-Ready Profile" at bounding box center [166, 99] width 59 height 16
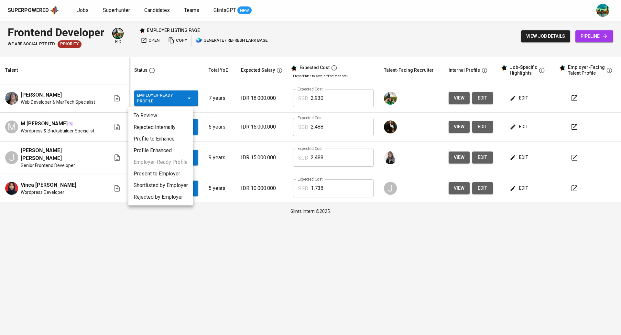
click at [166, 175] on li "Present to Employer" at bounding box center [160, 174] width 65 height 12
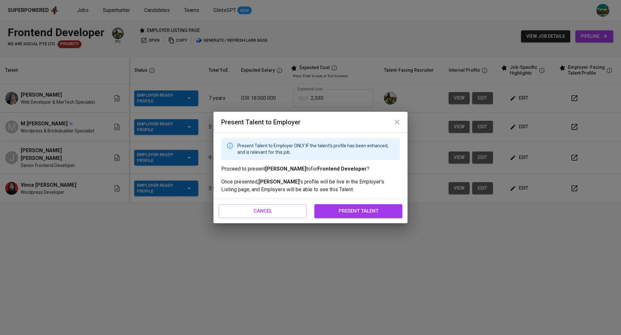
click at [339, 209] on span "present talent" at bounding box center [358, 211] width 74 height 8
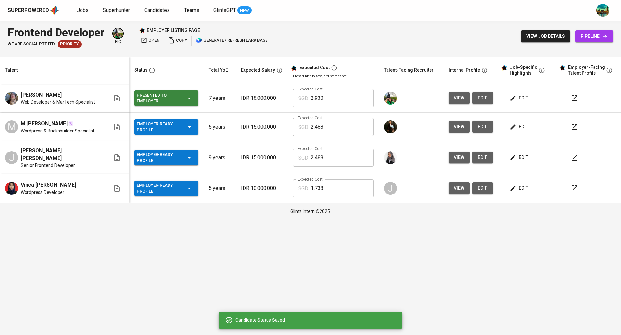
click at [188, 131] on div "Employer-Ready Profile" at bounding box center [166, 127] width 59 height 16
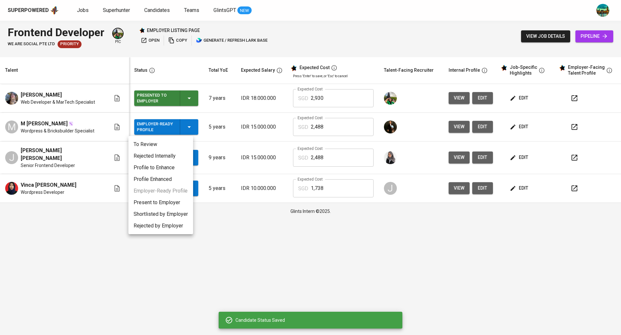
click at [166, 203] on li "Present to Employer" at bounding box center [160, 203] width 65 height 12
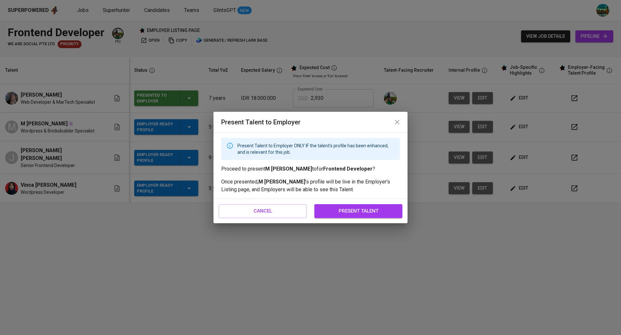
click at [336, 215] on span "present talent" at bounding box center [358, 211] width 74 height 8
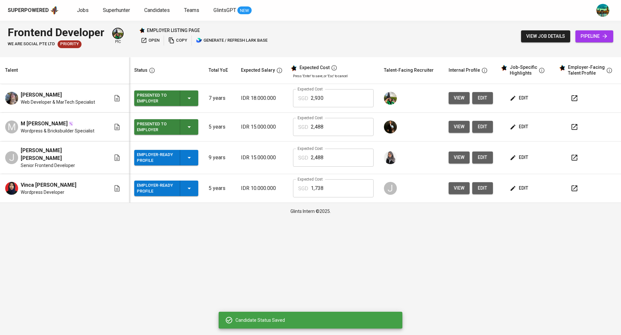
click at [186, 155] on icon "button" at bounding box center [189, 158] width 8 height 8
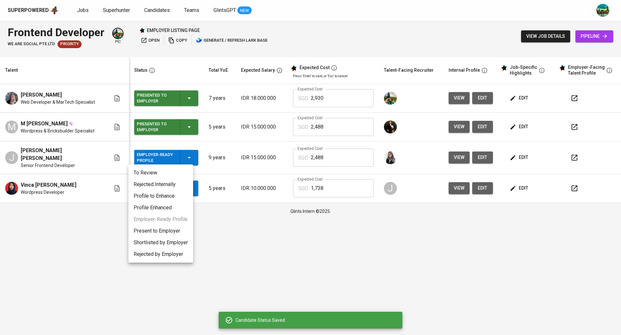
click at [158, 233] on li "Present to Employer" at bounding box center [160, 231] width 65 height 12
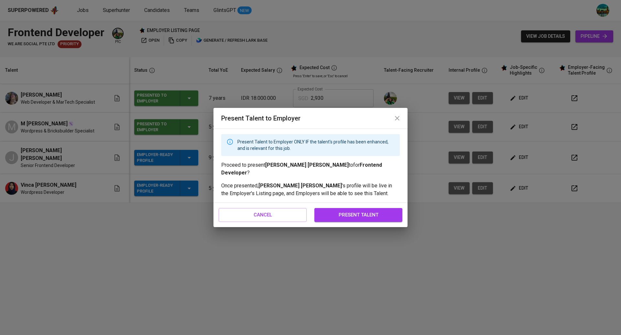
click at [360, 208] on button "present talent" at bounding box center [358, 215] width 88 height 14
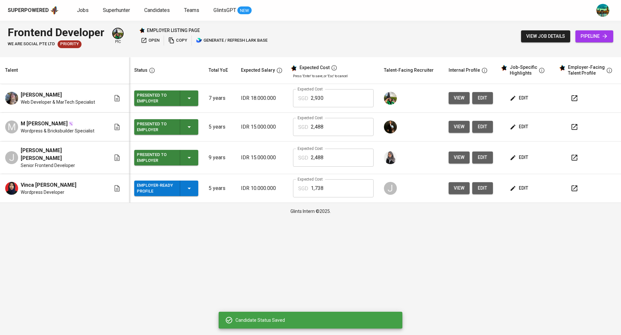
click at [185, 185] on icon "button" at bounding box center [189, 189] width 8 height 8
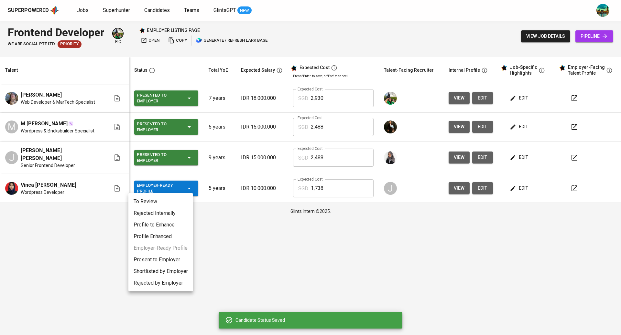
click at [169, 260] on li "Present to Employer" at bounding box center [160, 260] width 65 height 12
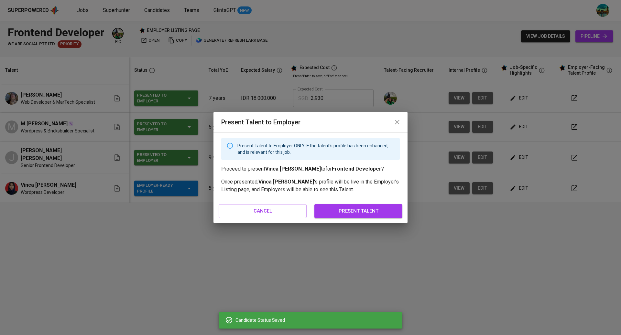
click at [370, 213] on span "present talent" at bounding box center [358, 211] width 74 height 8
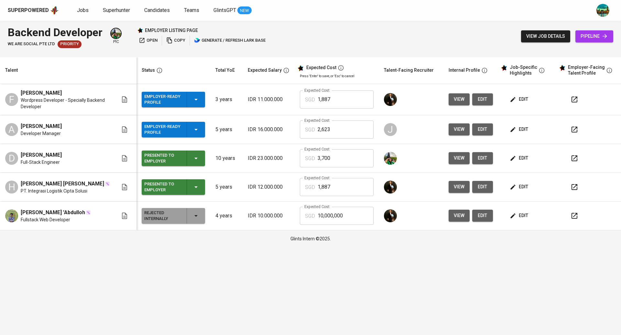
click at [573, 127] on icon "button" at bounding box center [574, 130] width 8 height 8
click at [521, 127] on span "edit" at bounding box center [519, 129] width 17 height 8
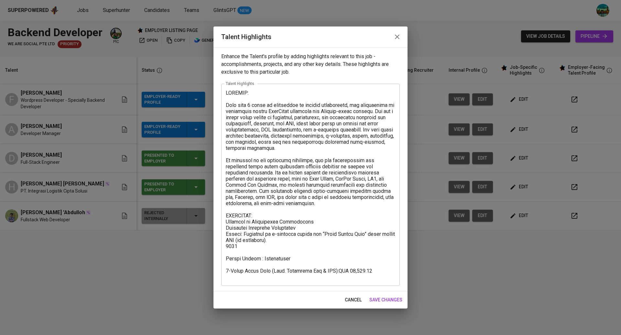
click at [336, 271] on textarea at bounding box center [310, 185] width 169 height 190
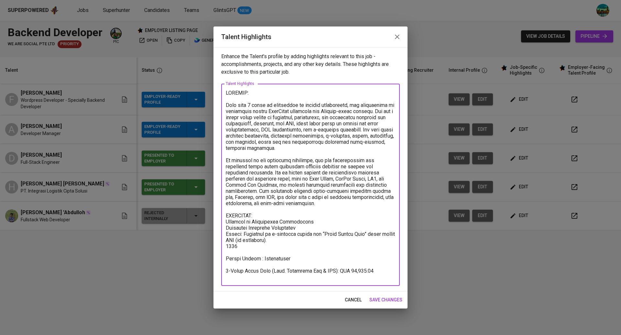
type textarea "SUMMARY: With over 9 years of experience in backend development, she specialize…"
click at [384, 300] on span "save changes" at bounding box center [385, 300] width 33 height 8
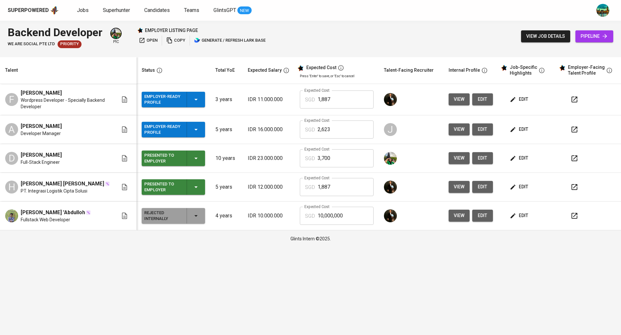
click at [200, 128] on icon "button" at bounding box center [196, 130] width 8 height 8
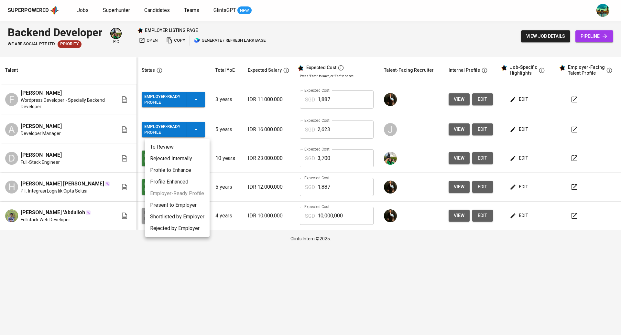
click at [184, 206] on li "Present to Employer" at bounding box center [177, 206] width 65 height 12
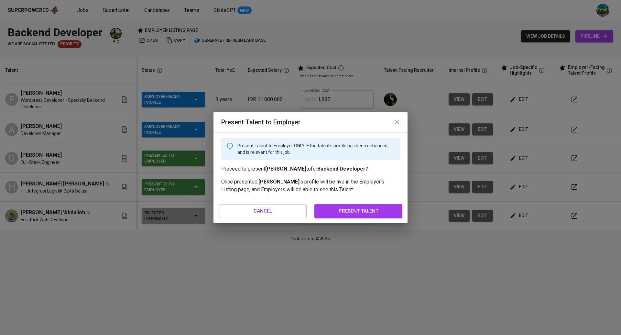
click at [348, 210] on span "present talent" at bounding box center [358, 211] width 74 height 8
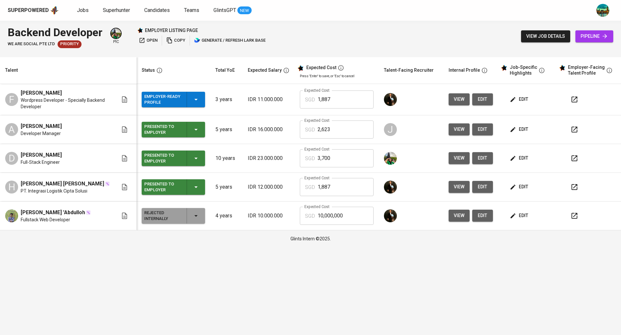
click at [151, 37] on span "open" at bounding box center [148, 40] width 19 height 7
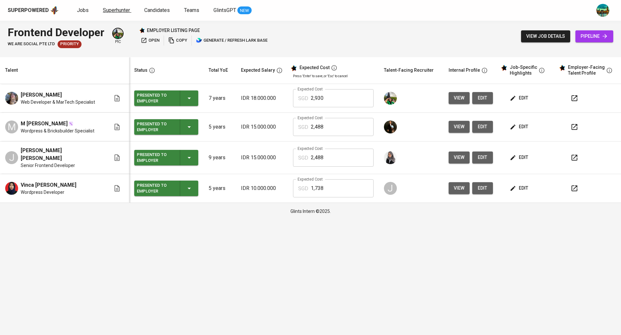
click at [118, 12] on span "Superhunter" at bounding box center [116, 10] width 27 height 6
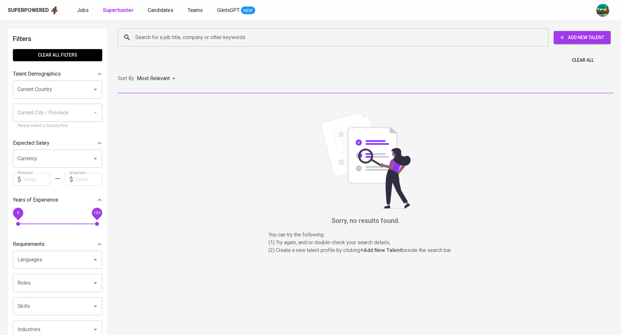
click at [158, 39] on input "Search for a job title, company or other keywords" at bounding box center [335, 37] width 402 height 12
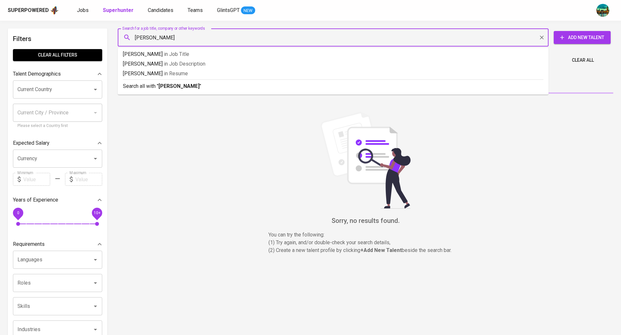
type input "[PERSON_NAME]"
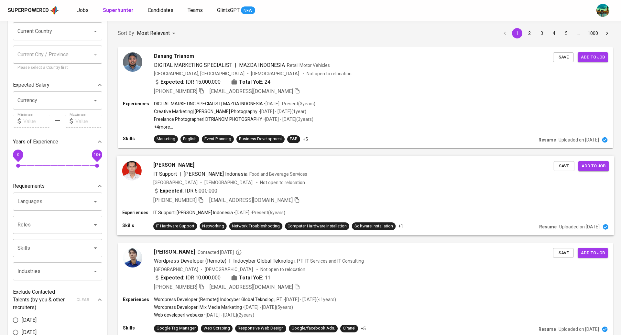
scroll to position [65, 0]
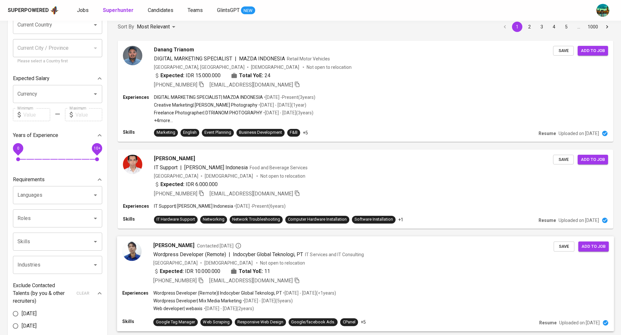
click at [357, 274] on div "Expected: IDR 10.000.000 Total YoE: 11" at bounding box center [353, 271] width 400 height 9
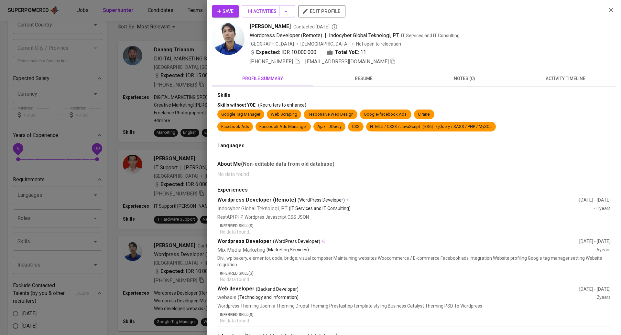
click at [364, 83] on button "resume" at bounding box center [363, 79] width 101 height 16
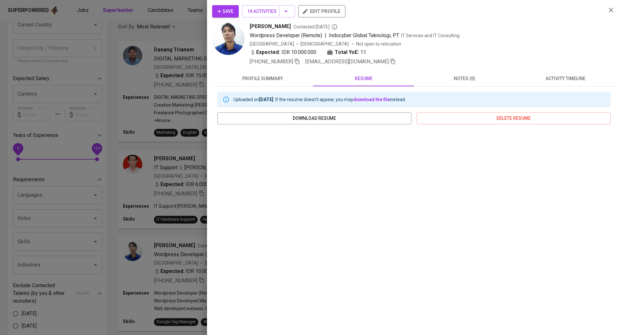
click at [555, 75] on span "activity timeline" at bounding box center [565, 79] width 93 height 8
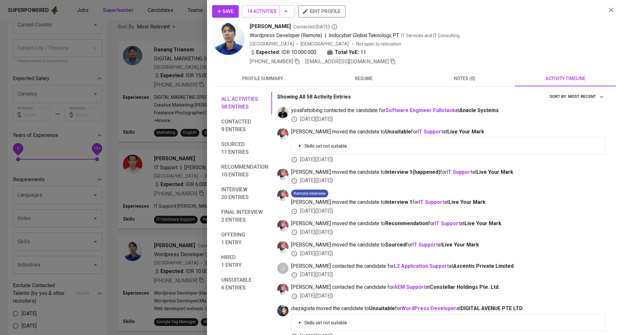
click at [356, 85] on button "resume" at bounding box center [363, 79] width 101 height 16
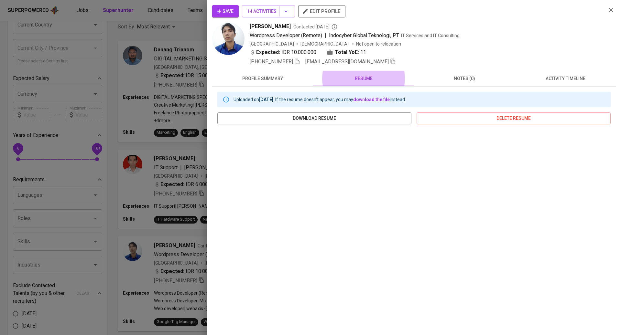
click at [135, 128] on div at bounding box center [310, 167] width 621 height 335
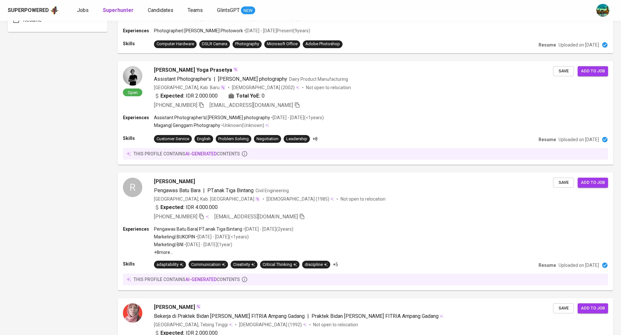
scroll to position [536, 0]
